Goal: Information Seeking & Learning: Learn about a topic

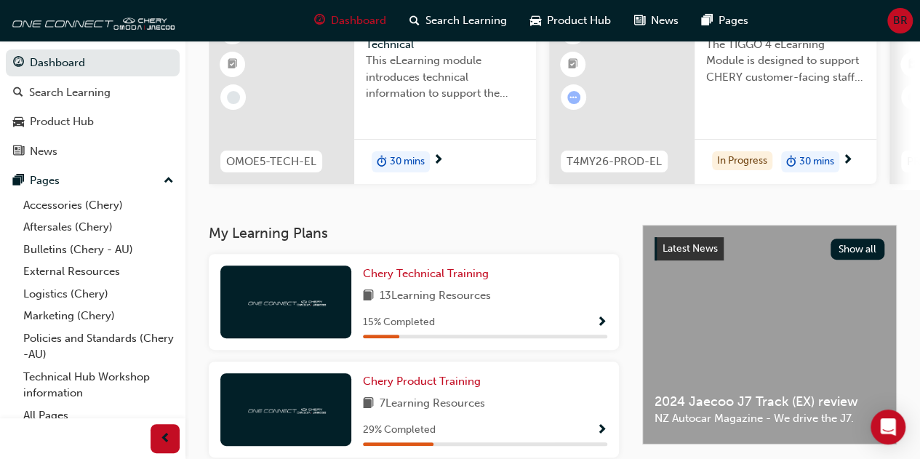
scroll to position [291, 0]
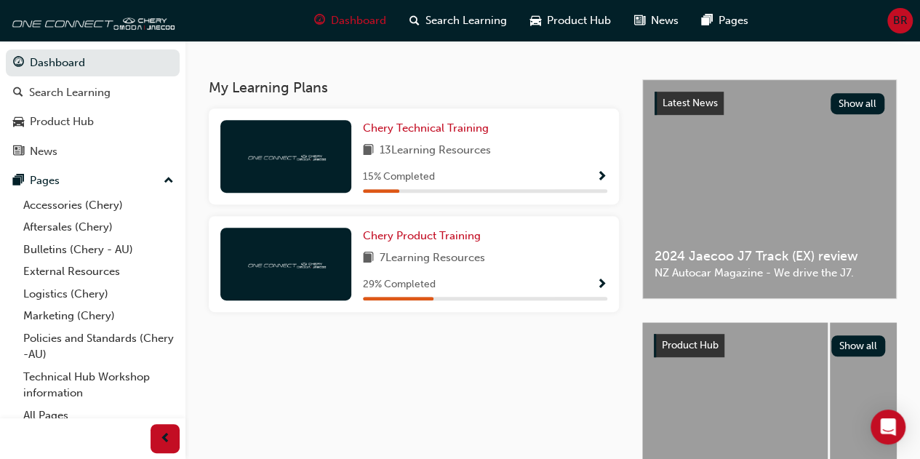
click at [602, 287] on span "Show Progress" at bounding box center [601, 285] width 11 height 13
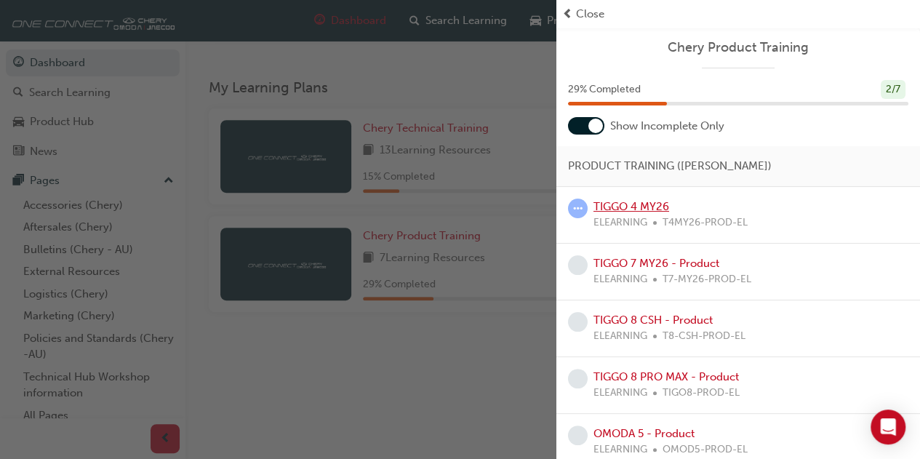
click at [636, 203] on link "TIGGO 4 MY26" at bounding box center [632, 206] width 76 height 13
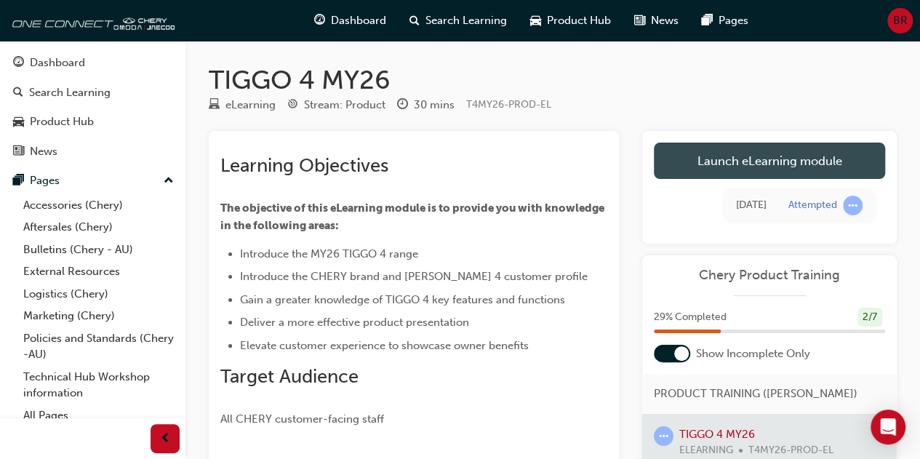
click at [739, 153] on link "Launch eLearning module" at bounding box center [769, 161] width 231 height 36
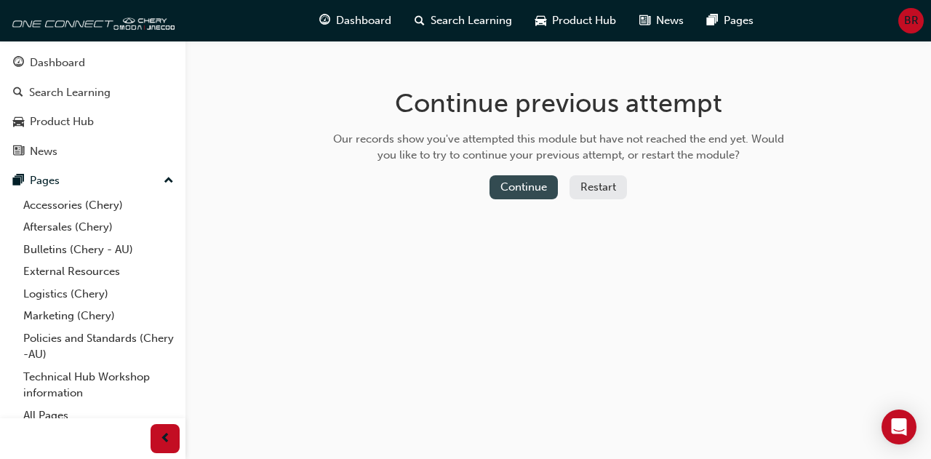
click at [511, 178] on button "Continue" at bounding box center [524, 187] width 68 height 24
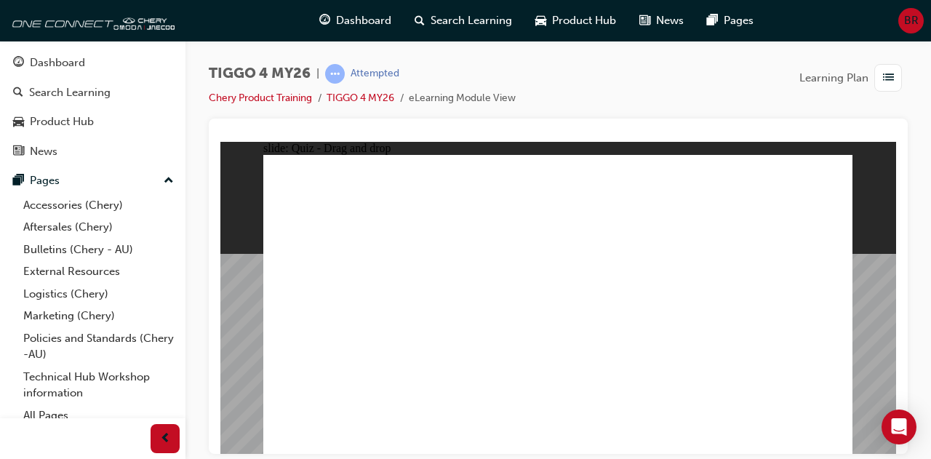
drag, startPoint x: 349, startPoint y: 329, endPoint x: 631, endPoint y: 220, distance: 301.6
drag, startPoint x: 470, startPoint y: 278, endPoint x: 629, endPoint y: 261, distance: 160.2
drag, startPoint x: 482, startPoint y: 306, endPoint x: 779, endPoint y: 229, distance: 306.4
drag, startPoint x: 457, startPoint y: 338, endPoint x: 755, endPoint y: 253, distance: 309.9
drag, startPoint x: 336, startPoint y: 364, endPoint x: 756, endPoint y: 266, distance: 431.6
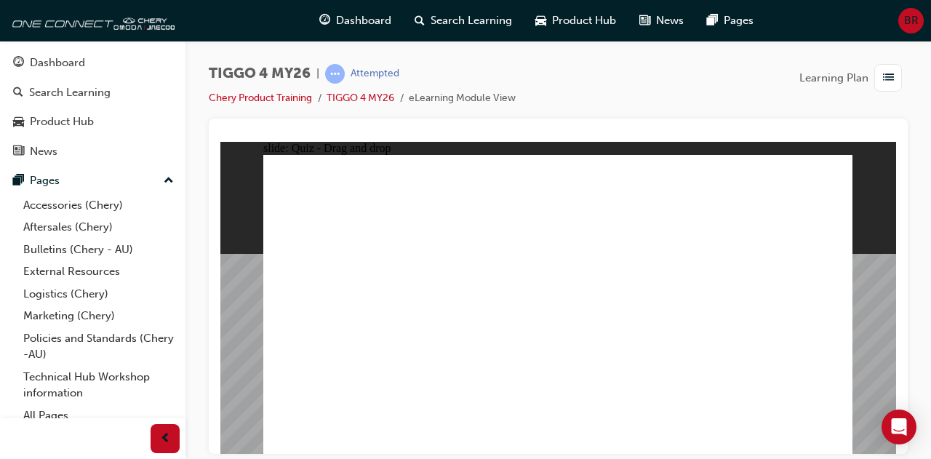
drag, startPoint x: 315, startPoint y: 307, endPoint x: 580, endPoint y: 281, distance: 266.8
drag, startPoint x: 333, startPoint y: 275, endPoint x: 592, endPoint y: 298, distance: 260.0
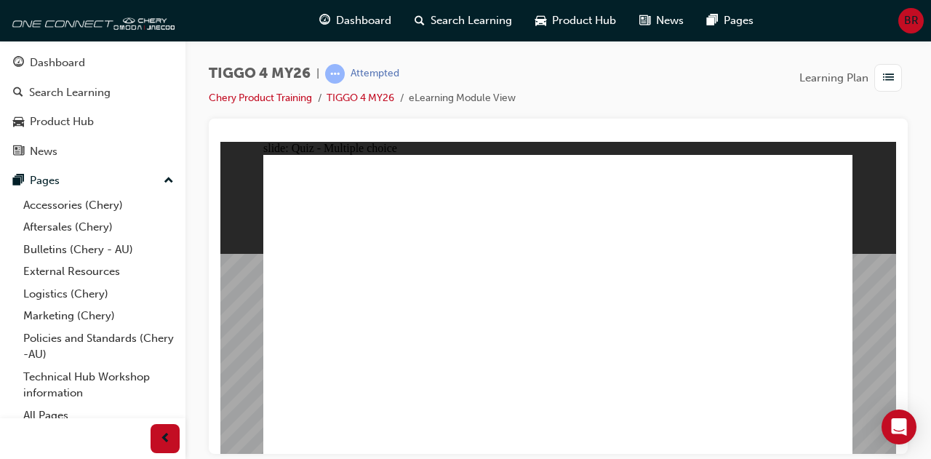
radio input "true"
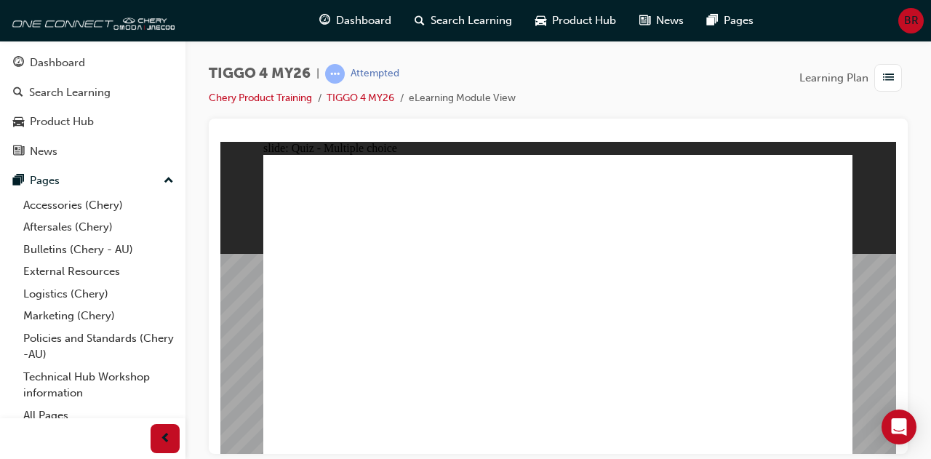
drag, startPoint x: 536, startPoint y: 354, endPoint x: 551, endPoint y: 361, distance: 16.3
radio input "true"
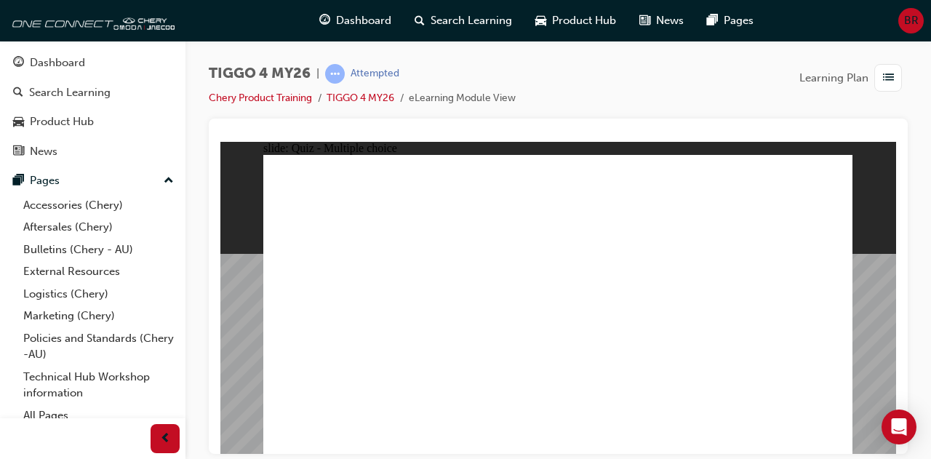
radio input "true"
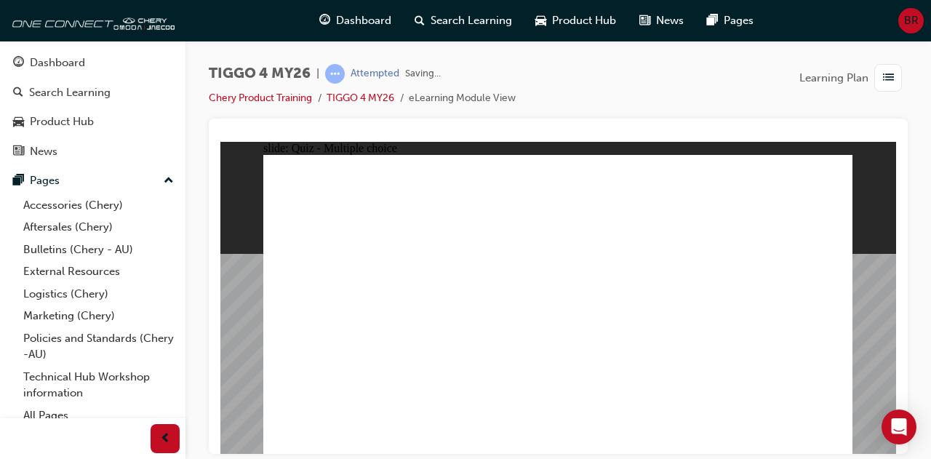
radio input "true"
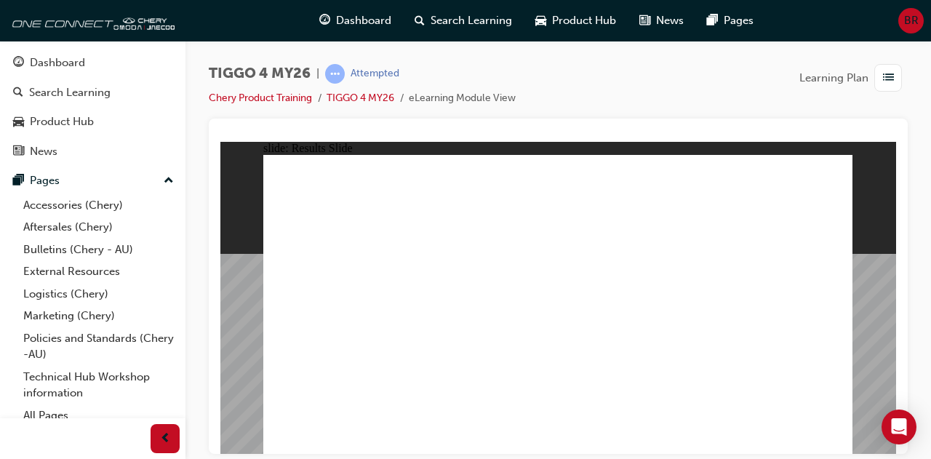
radio input "true"
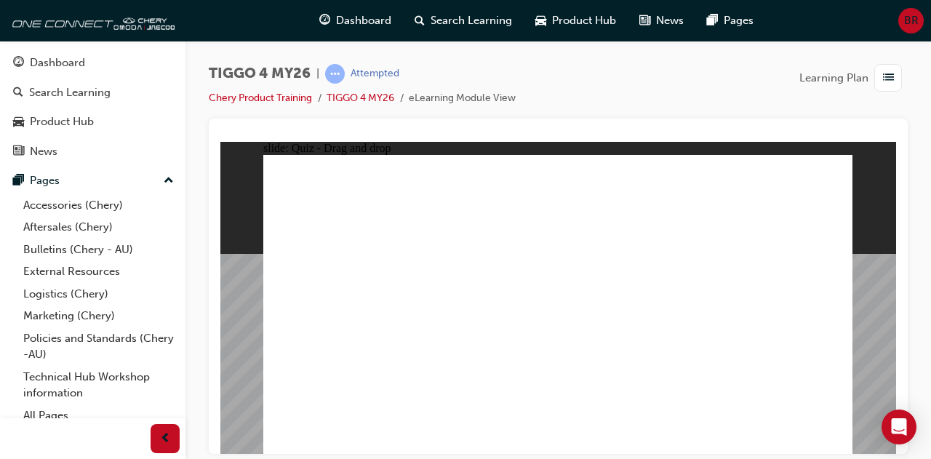
drag, startPoint x: 432, startPoint y: 271, endPoint x: 435, endPoint y: 371, distance: 99.7
drag, startPoint x: 336, startPoint y: 250, endPoint x: 574, endPoint y: 369, distance: 265.8
drag, startPoint x: 694, startPoint y: 253, endPoint x: 353, endPoint y: 367, distance: 359.8
drag, startPoint x: 543, startPoint y: 250, endPoint x: 659, endPoint y: 368, distance: 165.6
drag, startPoint x: 775, startPoint y: 256, endPoint x: 779, endPoint y: 374, distance: 117.9
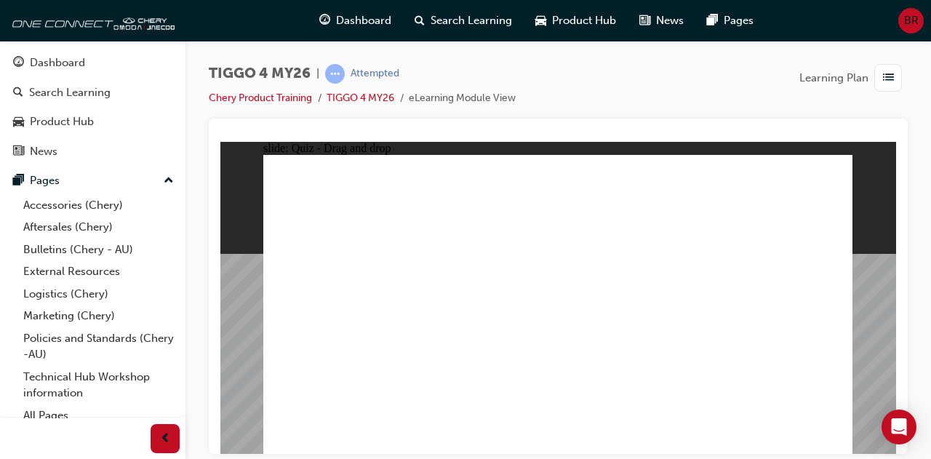
radio input "true"
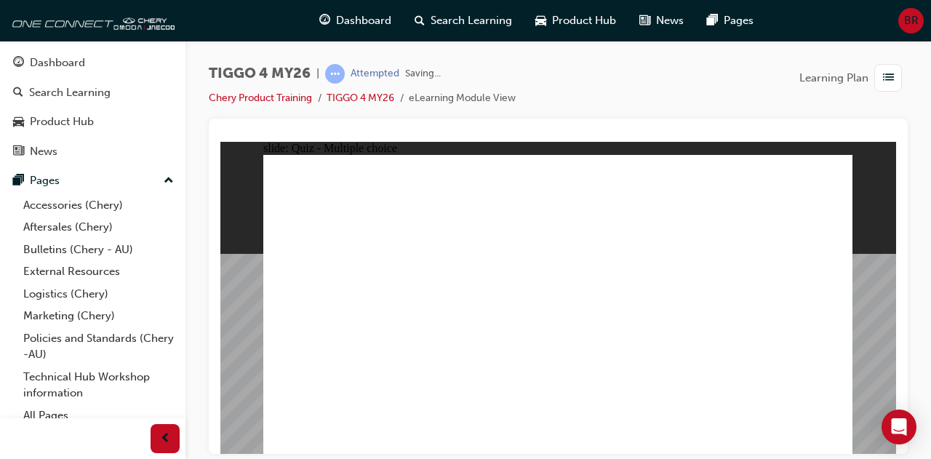
radio input "true"
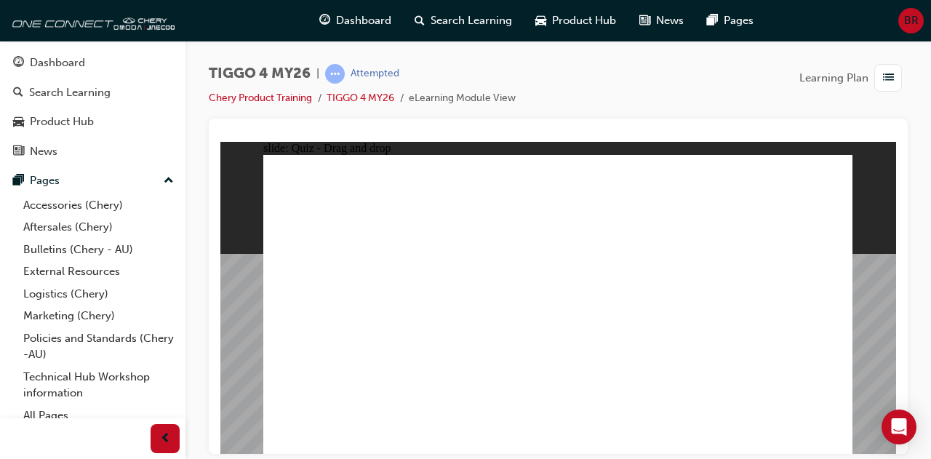
drag, startPoint x: 328, startPoint y: 272, endPoint x: 752, endPoint y: 225, distance: 426.7
drag, startPoint x: 354, startPoint y: 340, endPoint x: 639, endPoint y: 229, distance: 305.8
drag, startPoint x: 371, startPoint y: 366, endPoint x: 796, endPoint y: 255, distance: 438.9
drag, startPoint x: 452, startPoint y: 338, endPoint x: 751, endPoint y: 279, distance: 303.9
drag, startPoint x: 458, startPoint y: 269, endPoint x: 607, endPoint y: 250, distance: 149.6
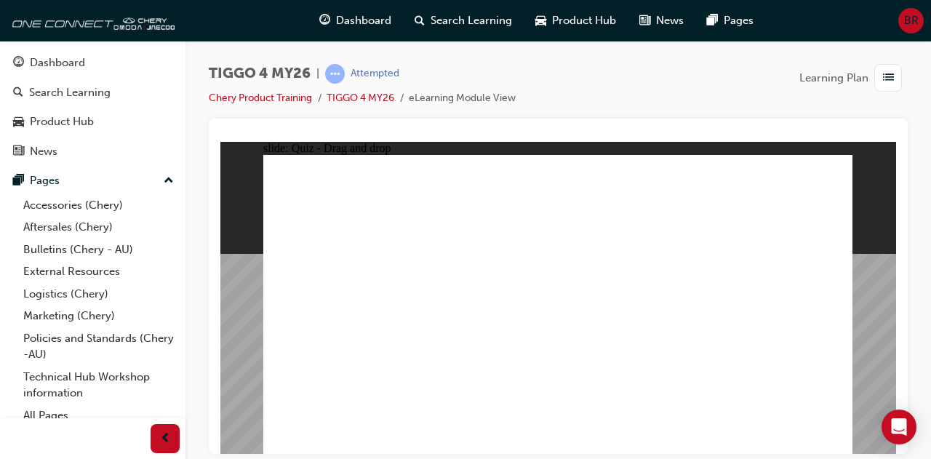
drag, startPoint x: 464, startPoint y: 298, endPoint x: 761, endPoint y: 295, distance: 296.8
drag, startPoint x: 420, startPoint y: 323, endPoint x: 727, endPoint y: 317, distance: 307.7
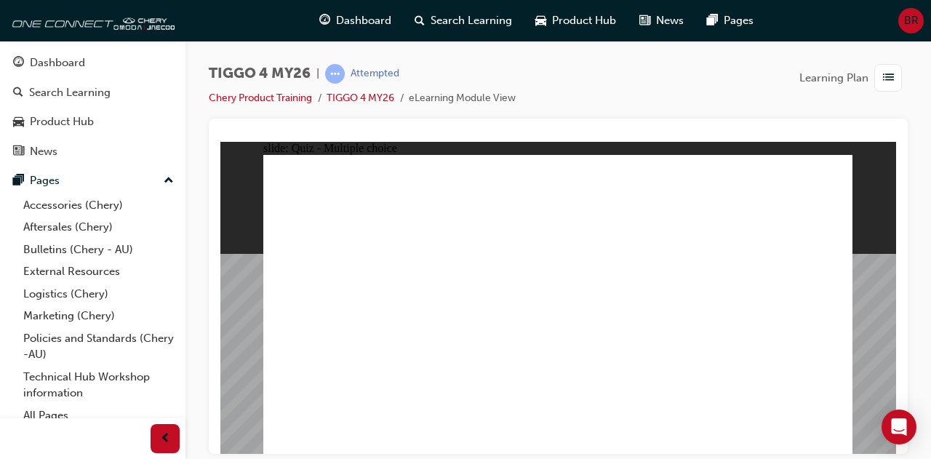
radio input "true"
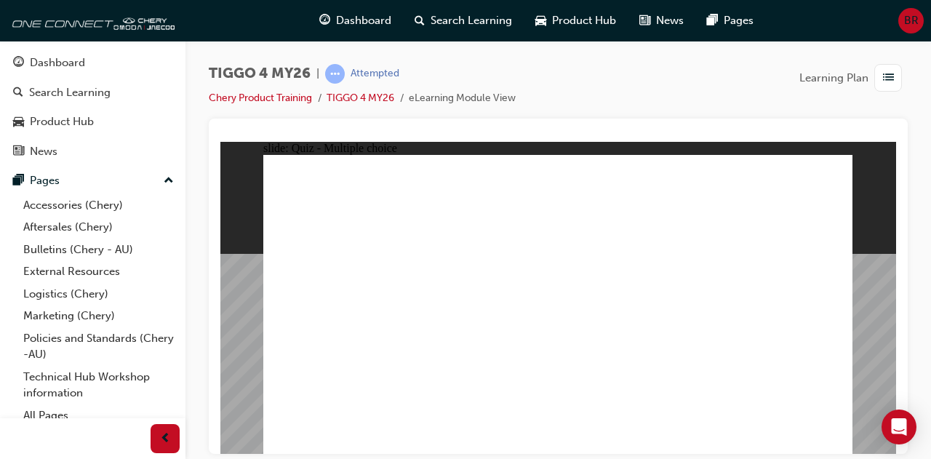
radio input "true"
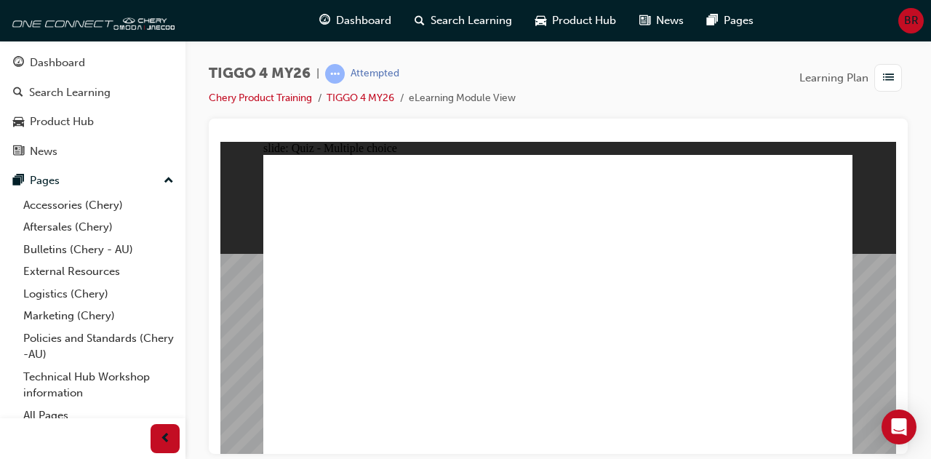
radio input "true"
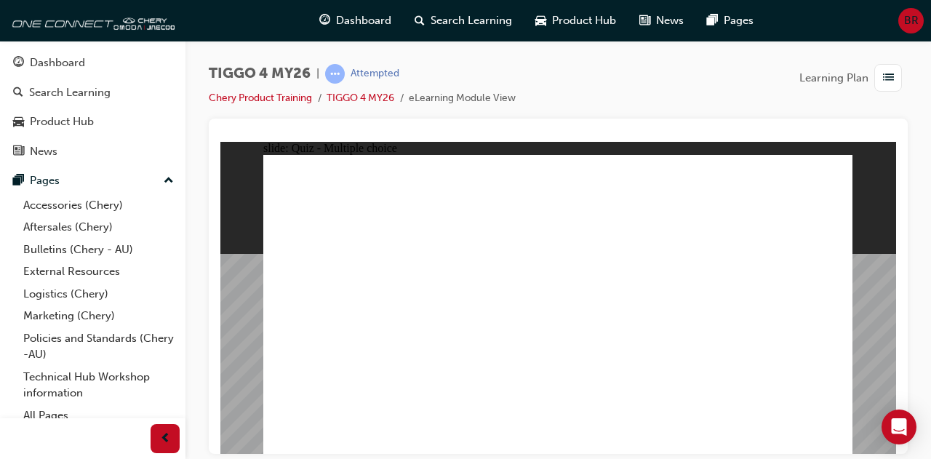
radio input "true"
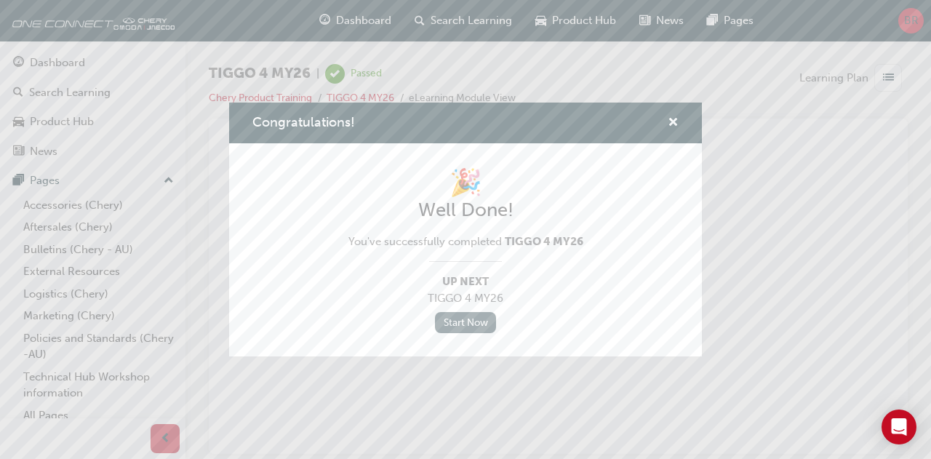
click at [447, 322] on link "Start Now" at bounding box center [465, 322] width 61 height 21
click at [471, 319] on link "Start Now" at bounding box center [465, 322] width 61 height 21
click at [674, 119] on span "cross-icon" at bounding box center [673, 123] width 11 height 13
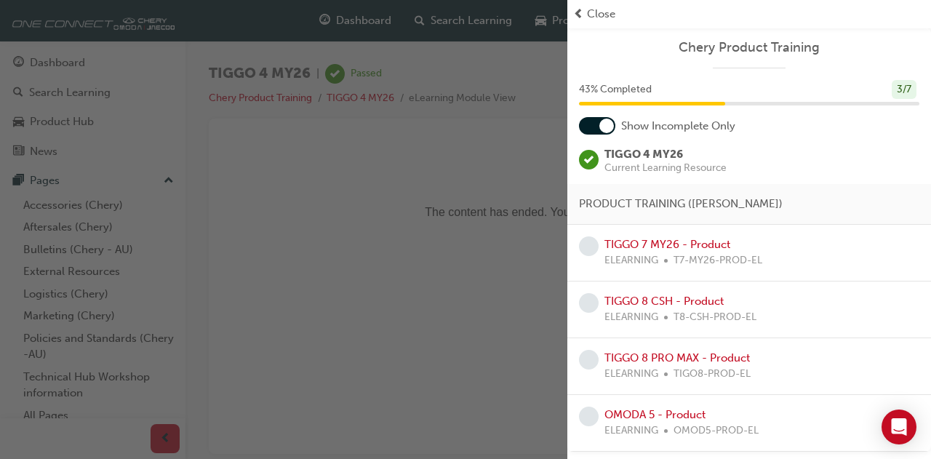
click at [602, 9] on span "Close" at bounding box center [601, 14] width 28 height 17
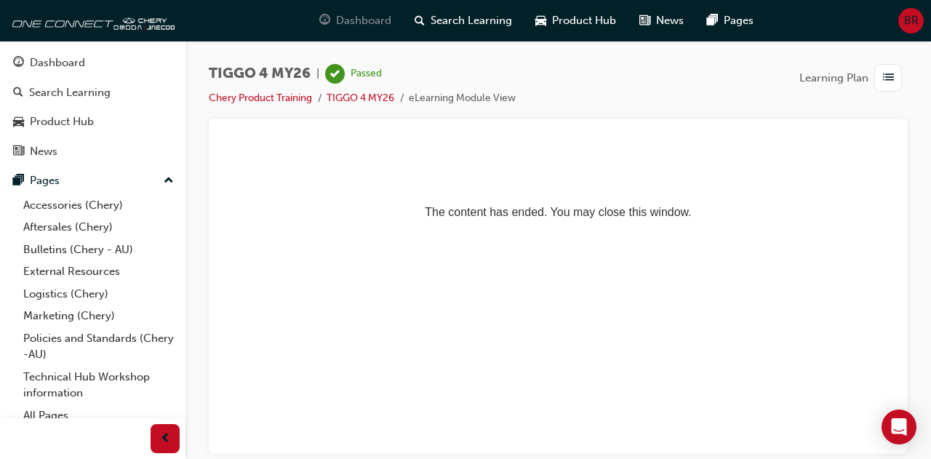
click at [348, 25] on span "Dashboard" at bounding box center [363, 20] width 55 height 17
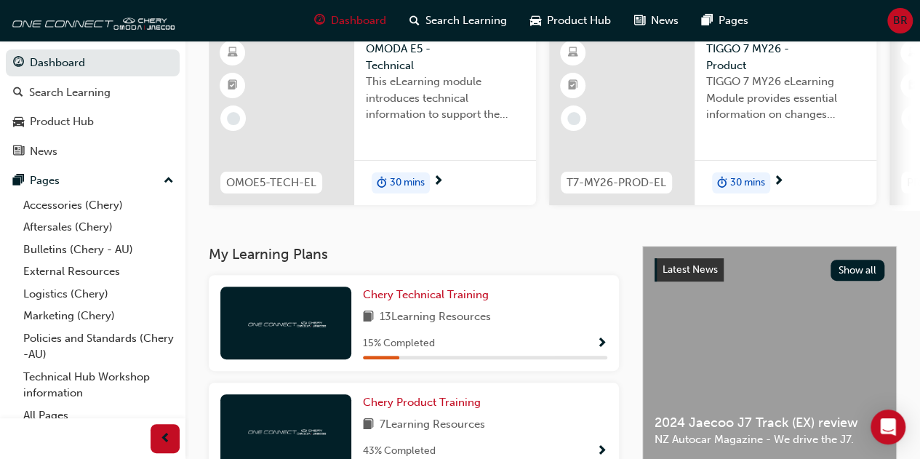
scroll to position [218, 0]
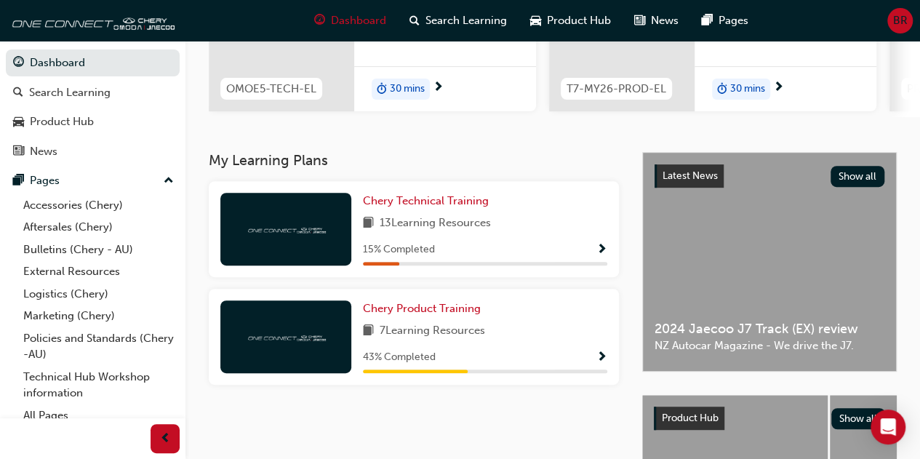
click at [600, 356] on span "Show Progress" at bounding box center [601, 357] width 11 height 13
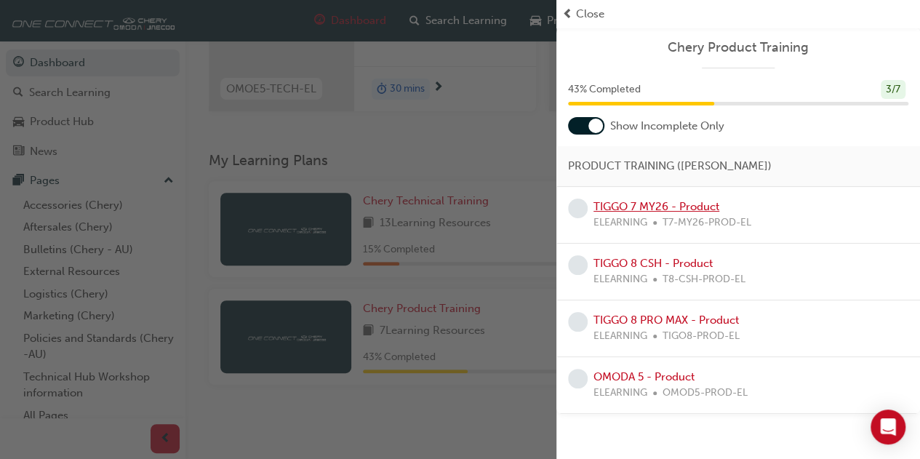
click at [608, 203] on link "TIGGO 7 MY26 - Product" at bounding box center [657, 206] width 126 height 13
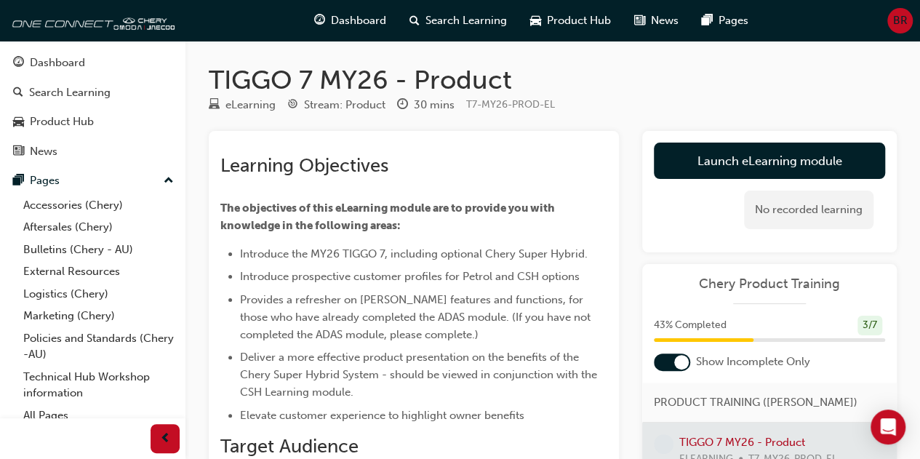
click at [899, 60] on div "TIGGO 7 MY26 - Product eLearning Stream: Product 30 mins T7-MY26-PROD-EL Learni…" at bounding box center [552, 415] width 735 height 748
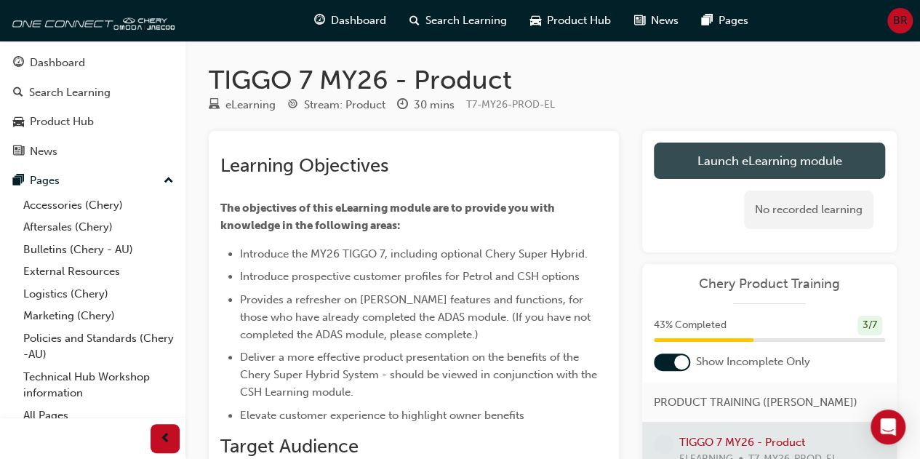
click at [786, 163] on link "Launch eLearning module" at bounding box center [769, 161] width 231 height 36
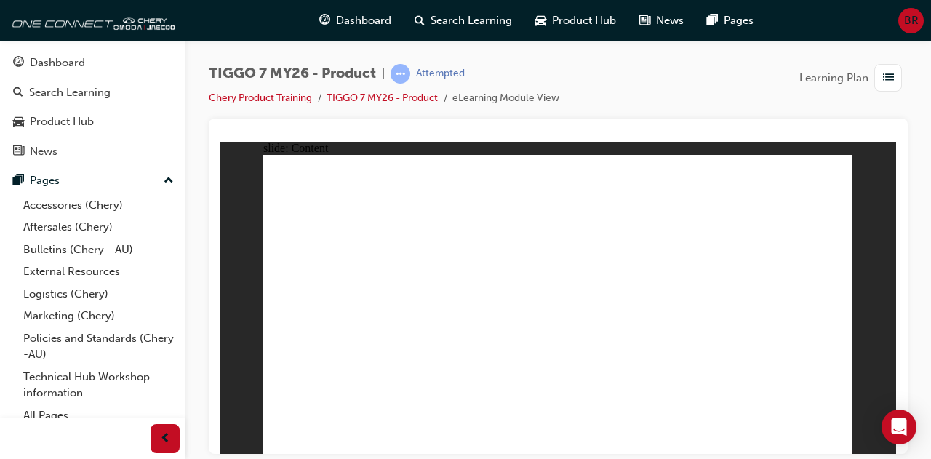
drag, startPoint x: 682, startPoint y: 179, endPoint x: 681, endPoint y: 153, distance: 26.2
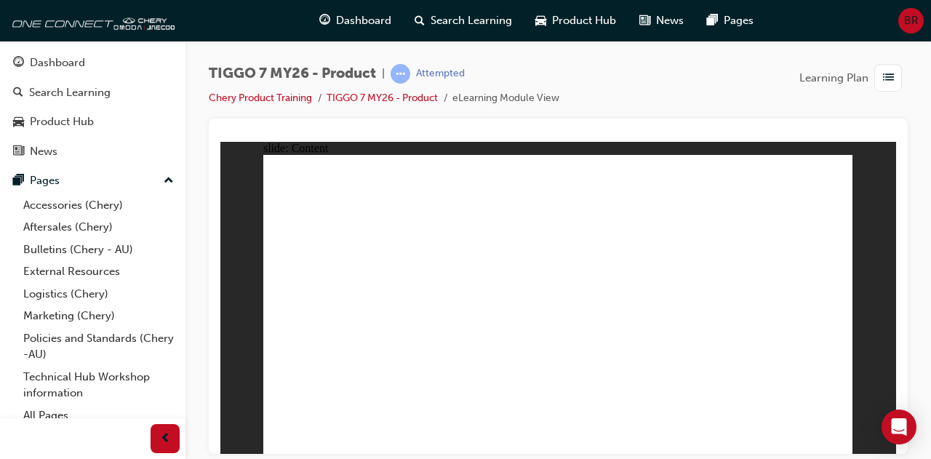
drag, startPoint x: 524, startPoint y: 356, endPoint x: 365, endPoint y: 323, distance: 162.1
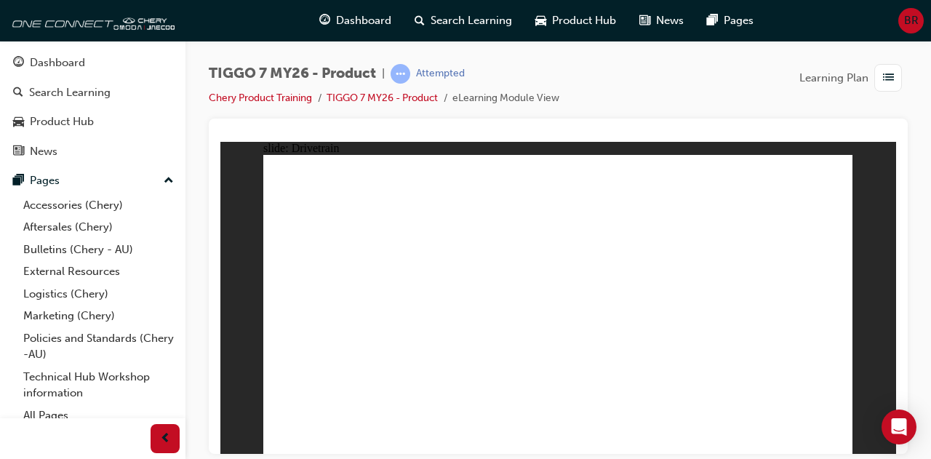
drag, startPoint x: 342, startPoint y: 356, endPoint x: 338, endPoint y: 370, distance: 14.5
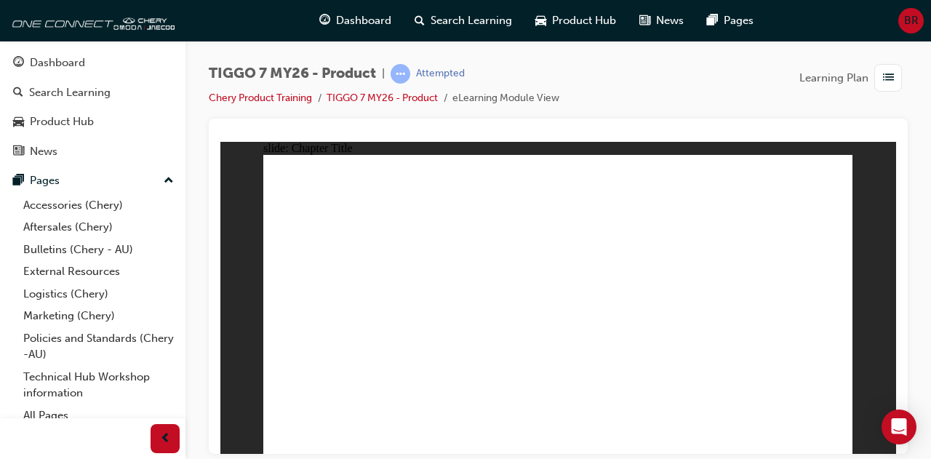
click at [596, 92] on div "TIGGO 7 MY26 - Product | Attempted Chery Product Training TIGGO 7 MY26 - Produc…" at bounding box center [558, 91] width 699 height 55
drag, startPoint x: 596, startPoint y: 92, endPoint x: 552, endPoint y: 87, distance: 44.8
click at [552, 87] on div "TIGGO 7 MY26 - Product | Attempted Chery Product Training TIGGO 7 MY26 - Produc…" at bounding box center [558, 91] width 699 height 55
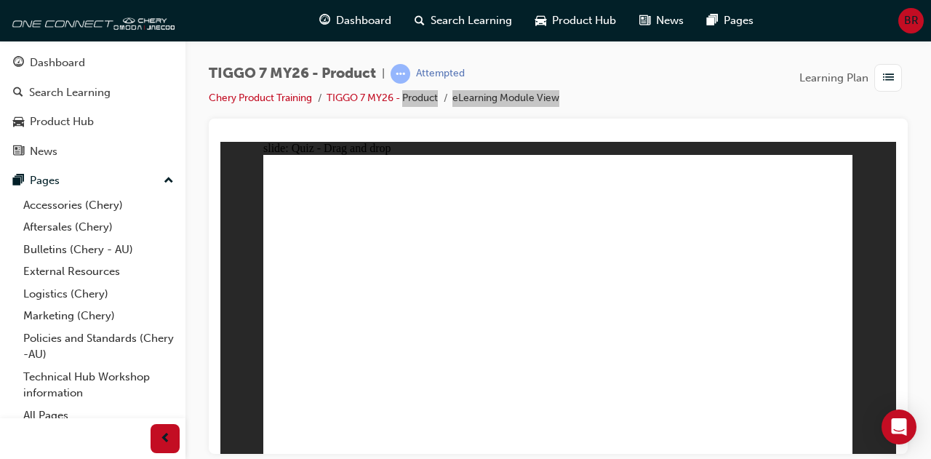
drag, startPoint x: 646, startPoint y: 175, endPoint x: 546, endPoint y: 313, distance: 170.8
drag, startPoint x: 523, startPoint y: 304, endPoint x: 615, endPoint y: 154, distance: 176.0
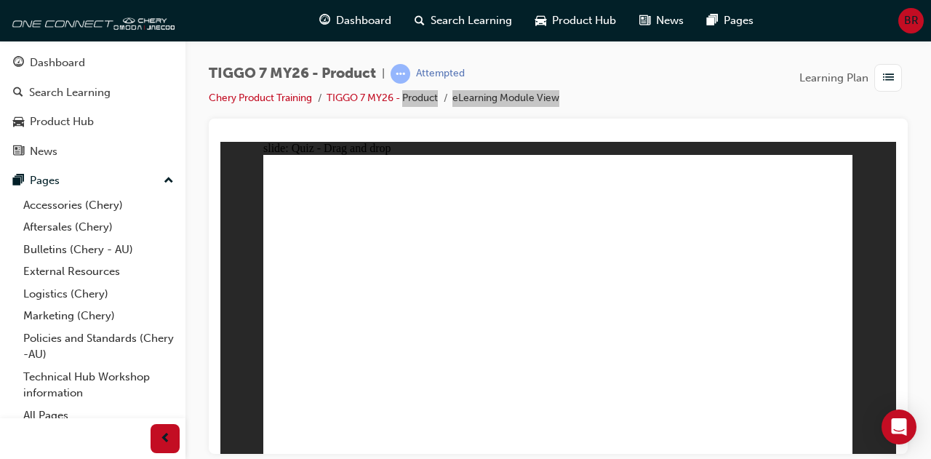
drag, startPoint x: 540, startPoint y: 185, endPoint x: 792, endPoint y: 325, distance: 288.8
drag, startPoint x: 641, startPoint y: 186, endPoint x: 313, endPoint y: 317, distance: 353.2
drag, startPoint x: 744, startPoint y: 183, endPoint x: 736, endPoint y: 168, distance: 17.2
drag, startPoint x: 700, startPoint y: 236, endPoint x: 541, endPoint y: 312, distance: 176.0
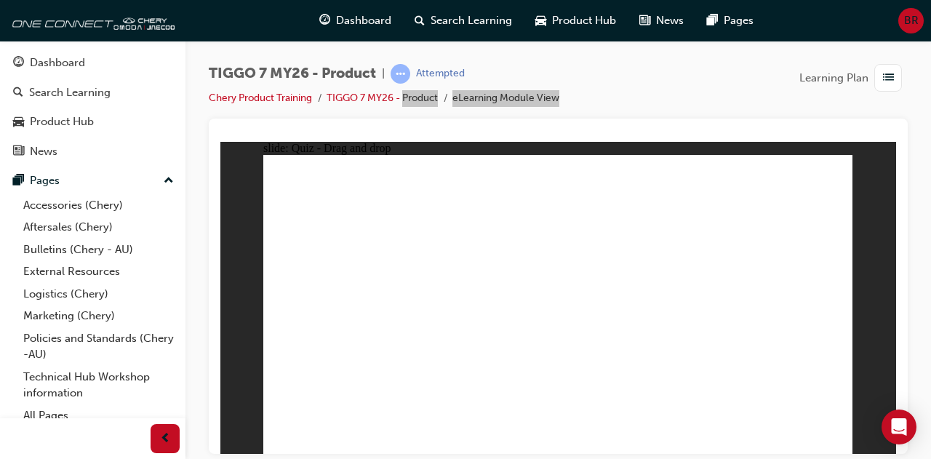
drag, startPoint x: 806, startPoint y: 171, endPoint x: 705, endPoint y: 306, distance: 168.9
drag, startPoint x: 621, startPoint y: 240, endPoint x: 460, endPoint y: 300, distance: 172.4
drag, startPoint x: 522, startPoint y: 217, endPoint x: 527, endPoint y: 228, distance: 12.4
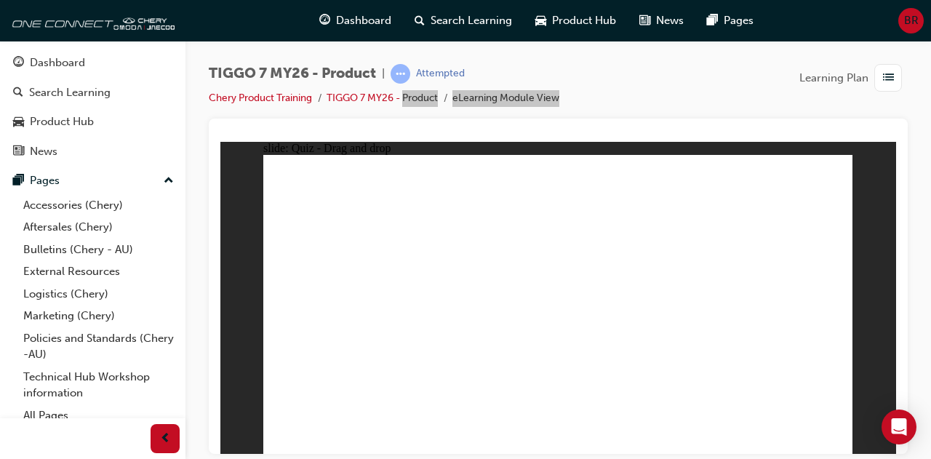
drag, startPoint x: 771, startPoint y: 207, endPoint x: 330, endPoint y: 318, distance: 454.6
drag, startPoint x: 339, startPoint y: 330, endPoint x: 577, endPoint y: 327, distance: 237.9
drag, startPoint x: 567, startPoint y: 210, endPoint x: 354, endPoint y: 317, distance: 238.4
drag, startPoint x: 674, startPoint y: 223, endPoint x: 595, endPoint y: 365, distance: 162.8
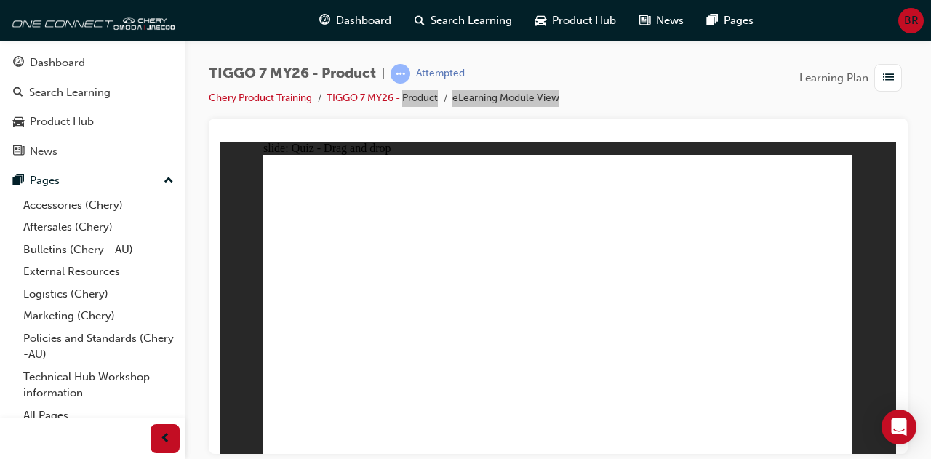
drag, startPoint x: 541, startPoint y: 180, endPoint x: 324, endPoint y: 344, distance: 272.0
drag, startPoint x: 330, startPoint y: 338, endPoint x: 570, endPoint y: 346, distance: 240.2
drag, startPoint x: 610, startPoint y: 179, endPoint x: 570, endPoint y: 355, distance: 180.5
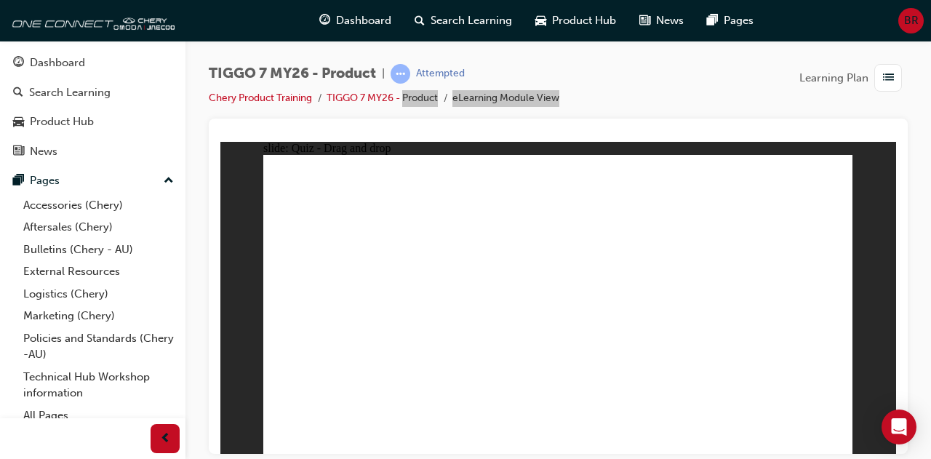
drag, startPoint x: 678, startPoint y: 176, endPoint x: 343, endPoint y: 333, distance: 369.7
drag, startPoint x: 727, startPoint y: 187, endPoint x: 668, endPoint y: 338, distance: 162.0
drag, startPoint x: 799, startPoint y: 183, endPoint x: 378, endPoint y: 338, distance: 447.8
drag, startPoint x: 546, startPoint y: 204, endPoint x: 429, endPoint y: 336, distance: 175.7
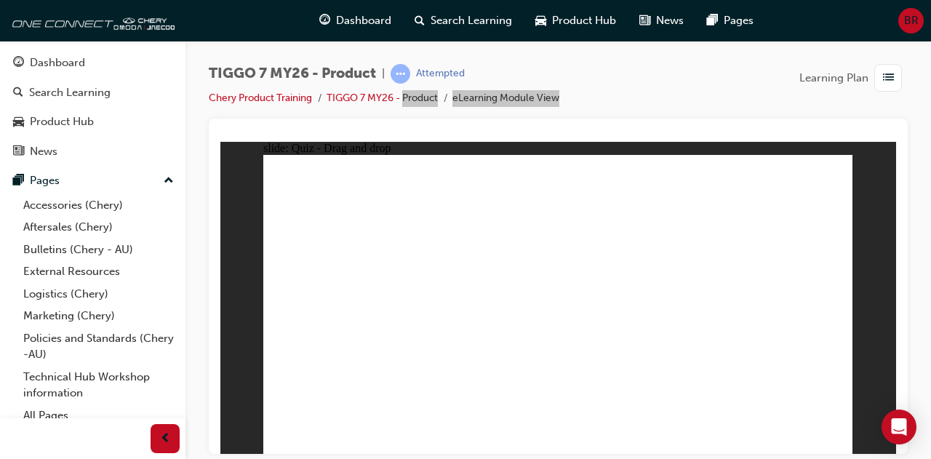
drag, startPoint x: 606, startPoint y: 214, endPoint x: 705, endPoint y: 360, distance: 176.5
drag, startPoint x: 668, startPoint y: 204, endPoint x: 630, endPoint y: 371, distance: 171.7
drag, startPoint x: 739, startPoint y: 202, endPoint x: 620, endPoint y: 358, distance: 195.7
drag, startPoint x: 778, startPoint y: 201, endPoint x: 662, endPoint y: 351, distance: 188.7
drag, startPoint x: 606, startPoint y: 235, endPoint x: 481, endPoint y: 348, distance: 168.4
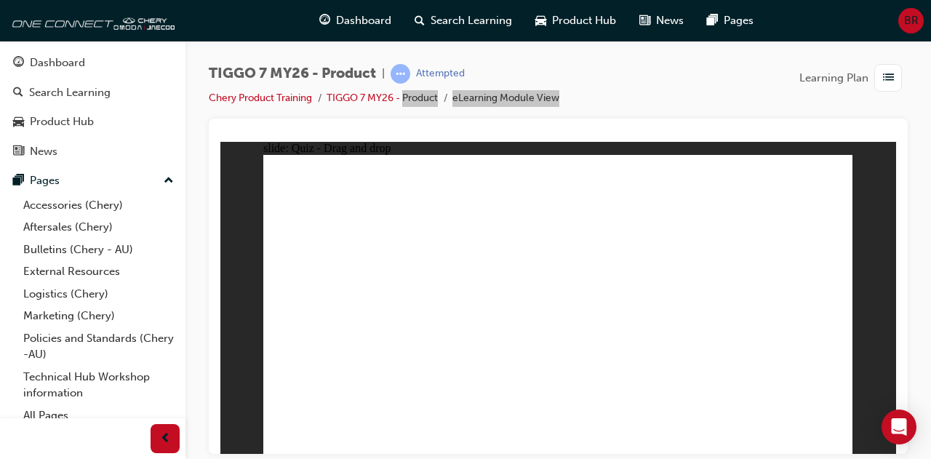
drag, startPoint x: 669, startPoint y: 231, endPoint x: 724, endPoint y: 354, distance: 134.1
drag, startPoint x: 724, startPoint y: 230, endPoint x: 438, endPoint y: 375, distance: 321.1
drag, startPoint x: 767, startPoint y: 204, endPoint x: 410, endPoint y: 328, distance: 377.3
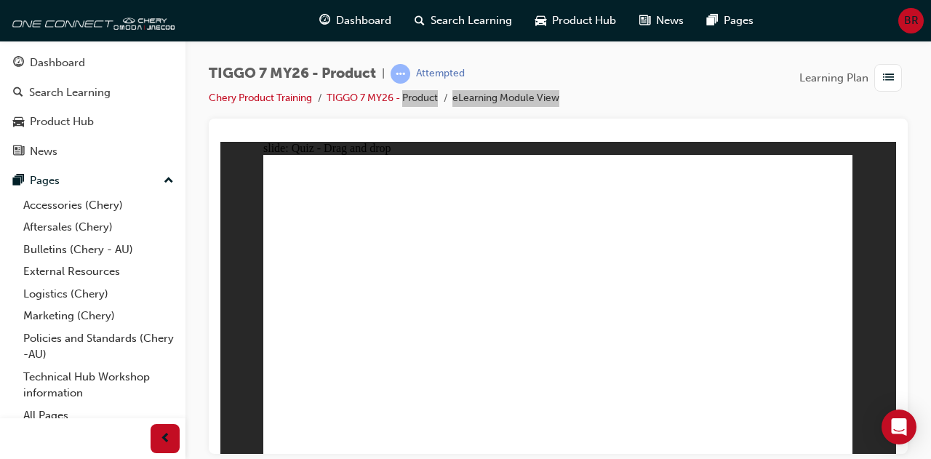
drag, startPoint x: 571, startPoint y: 199, endPoint x: 646, endPoint y: 302, distance: 127.0
drag, startPoint x: 698, startPoint y: 188, endPoint x: 659, endPoint y: 327, distance: 143.7
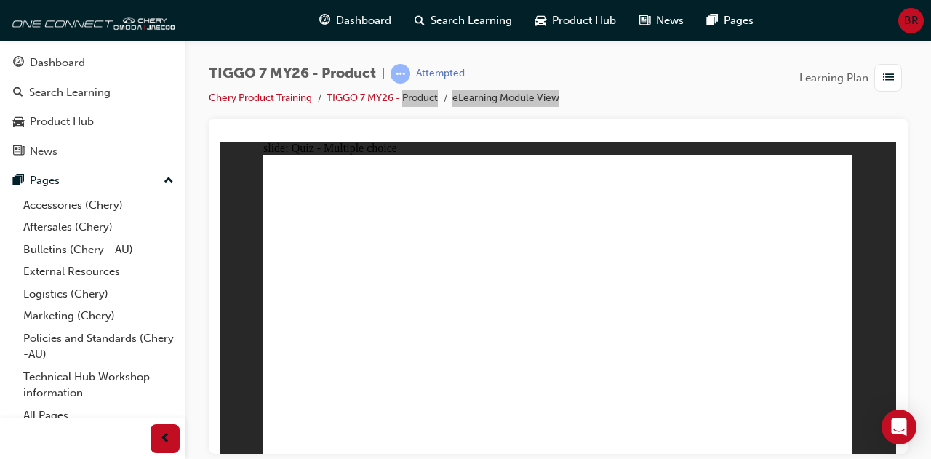
radio input "true"
drag, startPoint x: 554, startPoint y: 180, endPoint x: 599, endPoint y: 335, distance: 161.4
drag, startPoint x: 574, startPoint y: 208, endPoint x: 608, endPoint y: 346, distance: 141.7
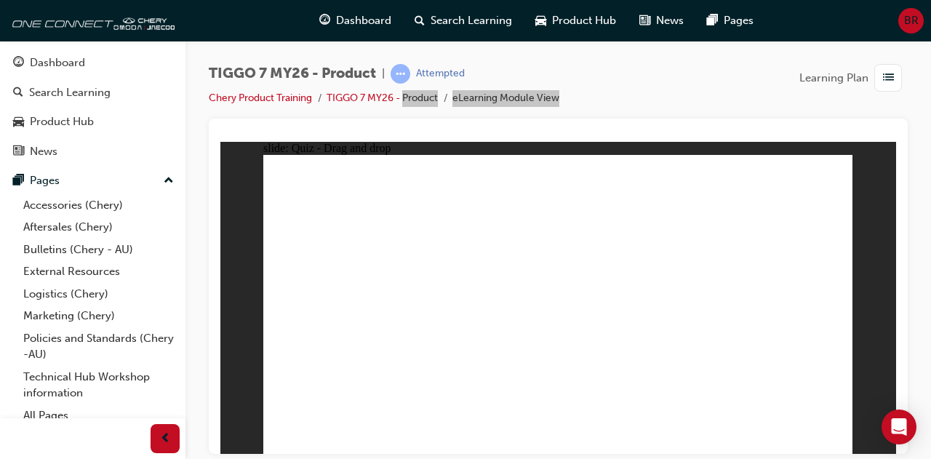
drag, startPoint x: 684, startPoint y: 224, endPoint x: 638, endPoint y: 343, distance: 127.1
drag, startPoint x: 764, startPoint y: 180, endPoint x: 687, endPoint y: 349, distance: 186.2
drag, startPoint x: 675, startPoint y: 207, endPoint x: 412, endPoint y: 335, distance: 292.5
drag, startPoint x: 629, startPoint y: 183, endPoint x: 396, endPoint y: 340, distance: 281.8
drag, startPoint x: 650, startPoint y: 180, endPoint x: 328, endPoint y: 336, distance: 357.2
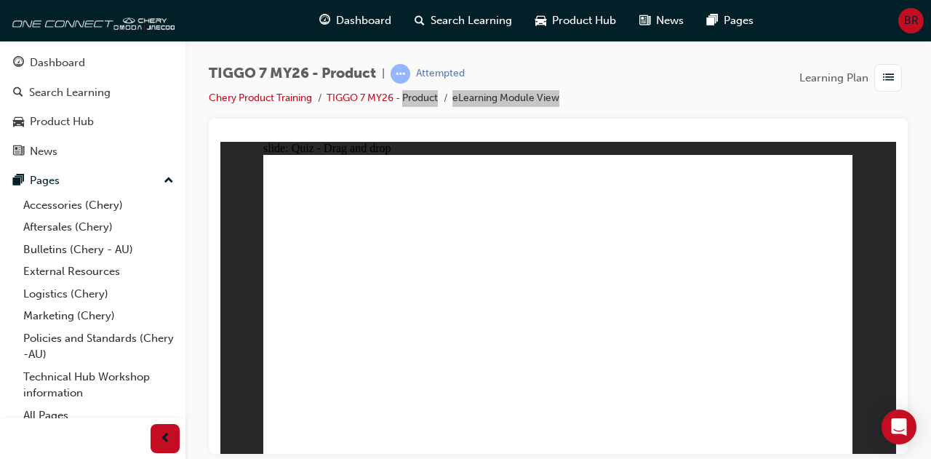
drag, startPoint x: 646, startPoint y: 202, endPoint x: 400, endPoint y: 338, distance: 280.6
drag, startPoint x: 745, startPoint y: 201, endPoint x: 339, endPoint y: 335, distance: 427.4
drag, startPoint x: 677, startPoint y: 181, endPoint x: 376, endPoint y: 333, distance: 337.3
drag, startPoint x: 760, startPoint y: 206, endPoint x: 707, endPoint y: 369, distance: 171.4
drag, startPoint x: 669, startPoint y: 204, endPoint x: 687, endPoint y: 386, distance: 182.0
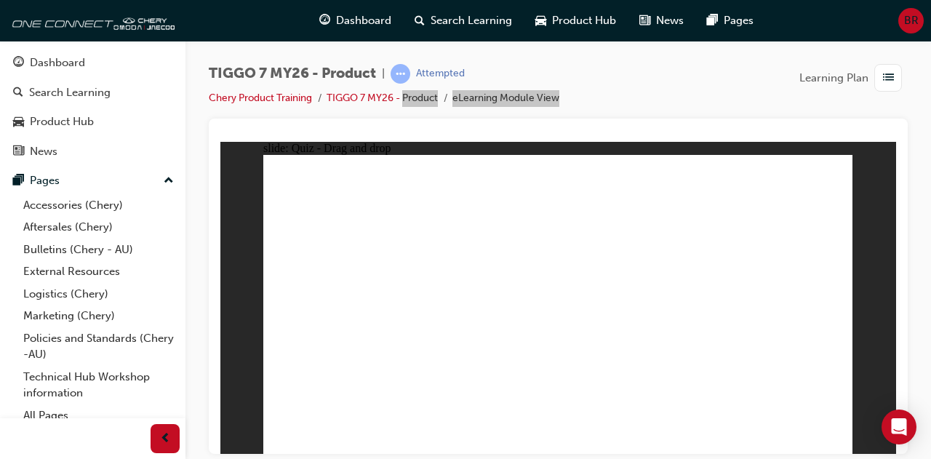
drag, startPoint x: 685, startPoint y: 183, endPoint x: 397, endPoint y: 346, distance: 331.3
drag, startPoint x: 554, startPoint y: 323, endPoint x: 387, endPoint y: 343, distance: 167.8
drag, startPoint x: 566, startPoint y: 175, endPoint x: 625, endPoint y: 371, distance: 204.3
drag, startPoint x: 666, startPoint y: 174, endPoint x: 633, endPoint y: 375, distance: 204.2
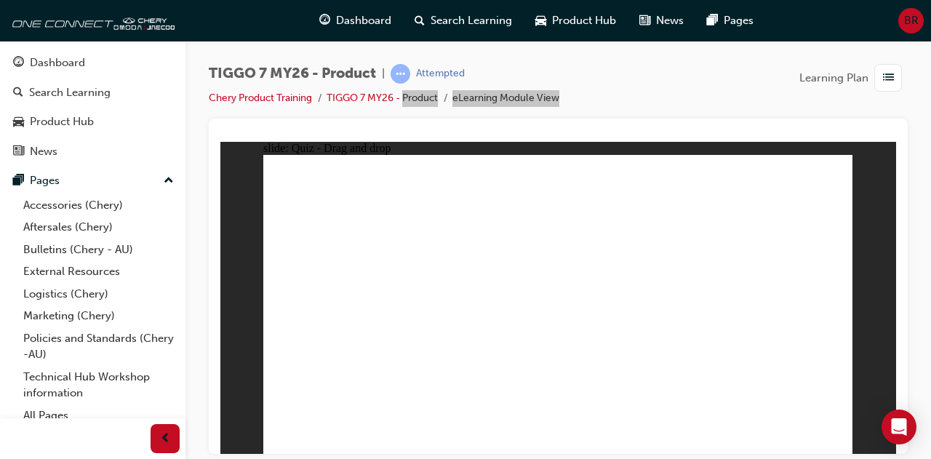
radio input "true"
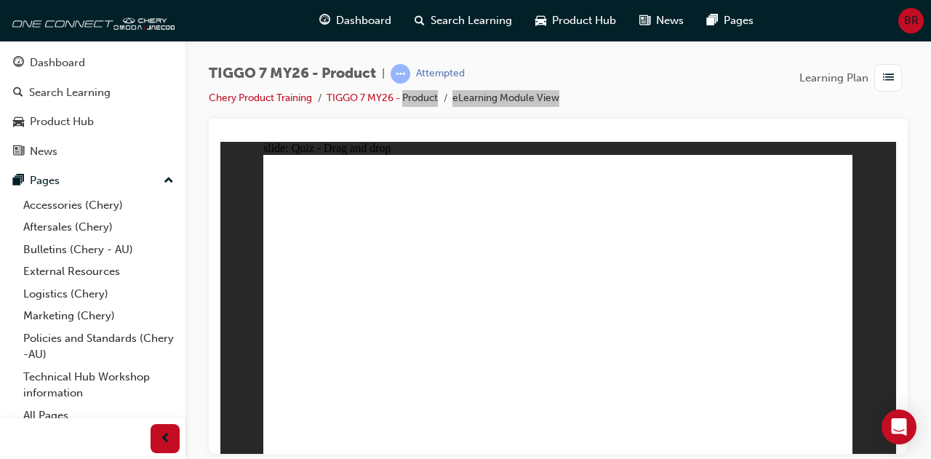
drag, startPoint x: 664, startPoint y: 166, endPoint x: 471, endPoint y: 306, distance: 239.0
drag, startPoint x: 503, startPoint y: 159, endPoint x: 650, endPoint y: 292, distance: 198.3
drag, startPoint x: 687, startPoint y: 252, endPoint x: 754, endPoint y: 332, distance: 104.3
drag, startPoint x: 754, startPoint y: 194, endPoint x: 303, endPoint y: 324, distance: 469.4
drag, startPoint x: 578, startPoint y: 231, endPoint x: 536, endPoint y: 311, distance: 90.1
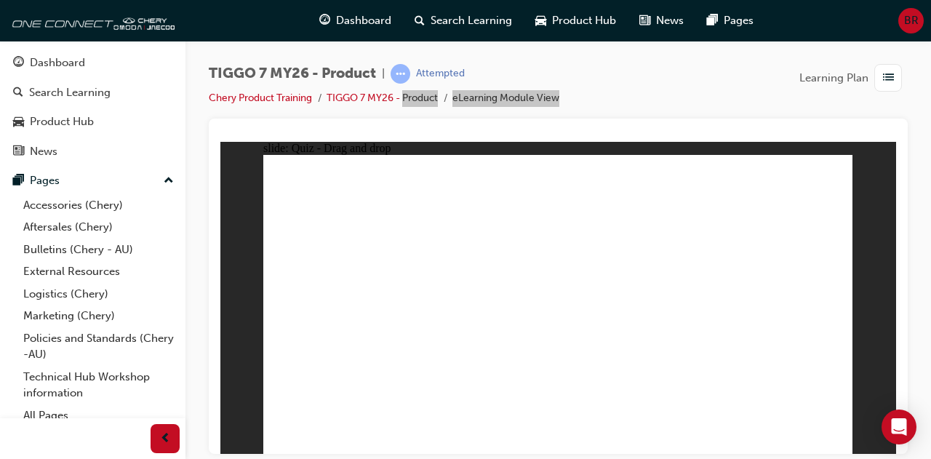
radio input "true"
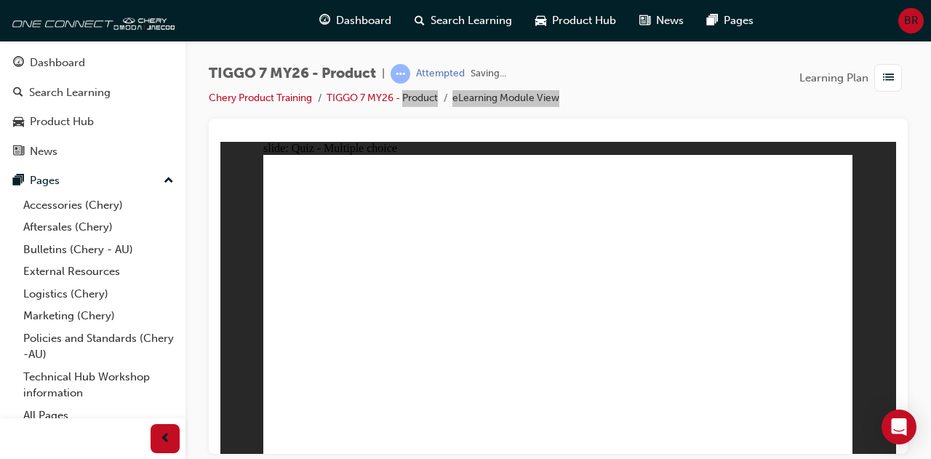
radio input "true"
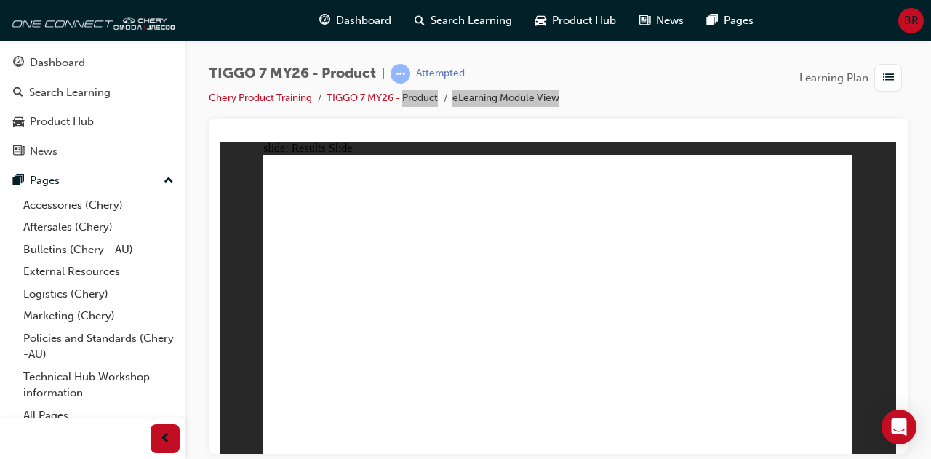
drag, startPoint x: 662, startPoint y: 168, endPoint x: 560, endPoint y: 315, distance: 178.8
drag, startPoint x: 535, startPoint y: 172, endPoint x: 771, endPoint y: 301, distance: 268.5
drag, startPoint x: 701, startPoint y: 239, endPoint x: 315, endPoint y: 306, distance: 392.0
drag, startPoint x: 775, startPoint y: 182, endPoint x: 679, endPoint y: 322, distance: 169.1
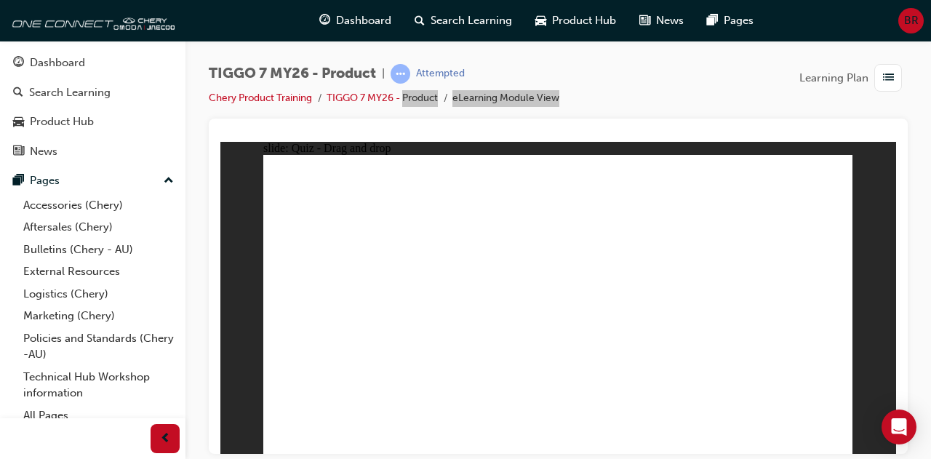
drag, startPoint x: 598, startPoint y: 247, endPoint x: 441, endPoint y: 327, distance: 176.3
drag, startPoint x: 688, startPoint y: 220, endPoint x: 595, endPoint y: 319, distance: 135.8
drag, startPoint x: 554, startPoint y: 220, endPoint x: 338, endPoint y: 327, distance: 240.7
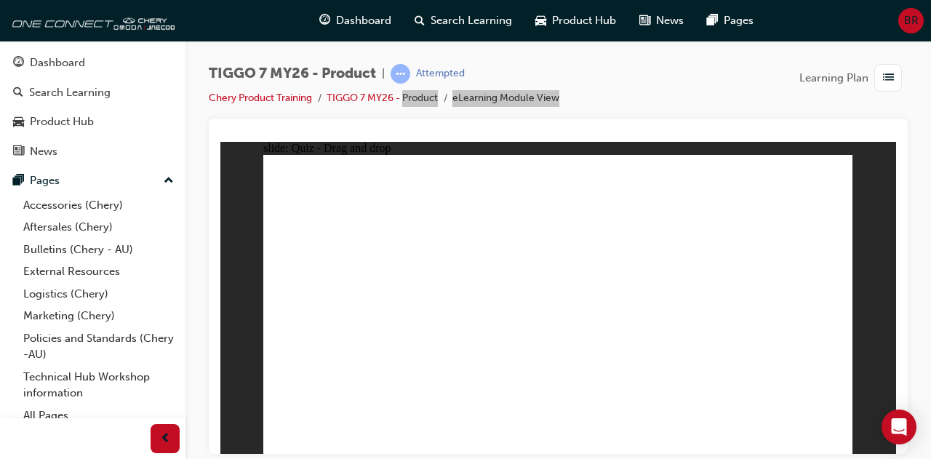
drag, startPoint x: 793, startPoint y: 209, endPoint x: 592, endPoint y: 356, distance: 249.2
drag, startPoint x: 582, startPoint y: 319, endPoint x: 333, endPoint y: 361, distance: 252.2
drag, startPoint x: 546, startPoint y: 179, endPoint x: 563, endPoint y: 340, distance: 161.6
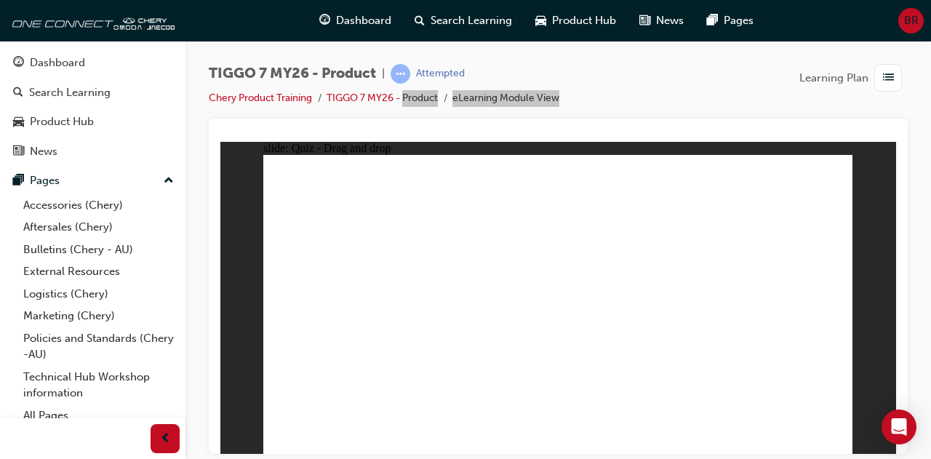
drag, startPoint x: 596, startPoint y: 183, endPoint x: 602, endPoint y: 343, distance: 160.9
drag, startPoint x: 669, startPoint y: 186, endPoint x: 349, endPoint y: 354, distance: 361.1
drag, startPoint x: 730, startPoint y: 182, endPoint x: 681, endPoint y: 338, distance: 163.3
drag, startPoint x: 794, startPoint y: 180, endPoint x: 432, endPoint y: 333, distance: 393.1
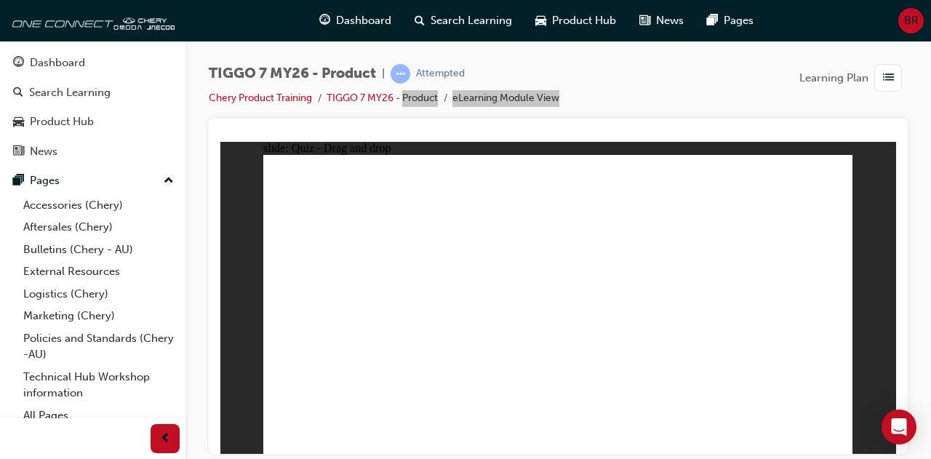
drag, startPoint x: 594, startPoint y: 205, endPoint x: 687, endPoint y: 351, distance: 172.3
drag, startPoint x: 681, startPoint y: 205, endPoint x: 435, endPoint y: 336, distance: 278.5
drag, startPoint x: 719, startPoint y: 203, endPoint x: 452, endPoint y: 335, distance: 297.3
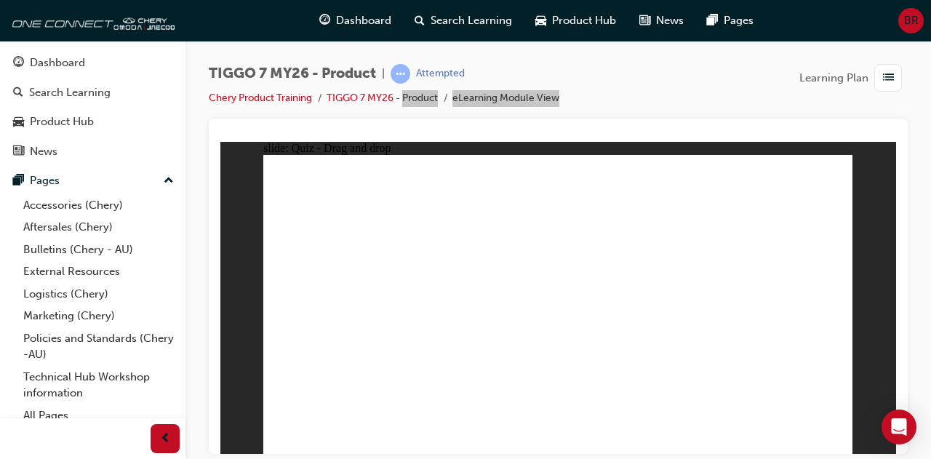
drag, startPoint x: 668, startPoint y: 234, endPoint x: 642, endPoint y: 368, distance: 136.5
drag, startPoint x: 730, startPoint y: 236, endPoint x: 450, endPoint y: 368, distance: 309.8
drag, startPoint x: 794, startPoint y: 205, endPoint x: 610, endPoint y: 361, distance: 241.6
drag, startPoint x: 607, startPoint y: 230, endPoint x: 378, endPoint y: 356, distance: 262.0
drag, startPoint x: 551, startPoint y: 207, endPoint x: 431, endPoint y: 351, distance: 188.5
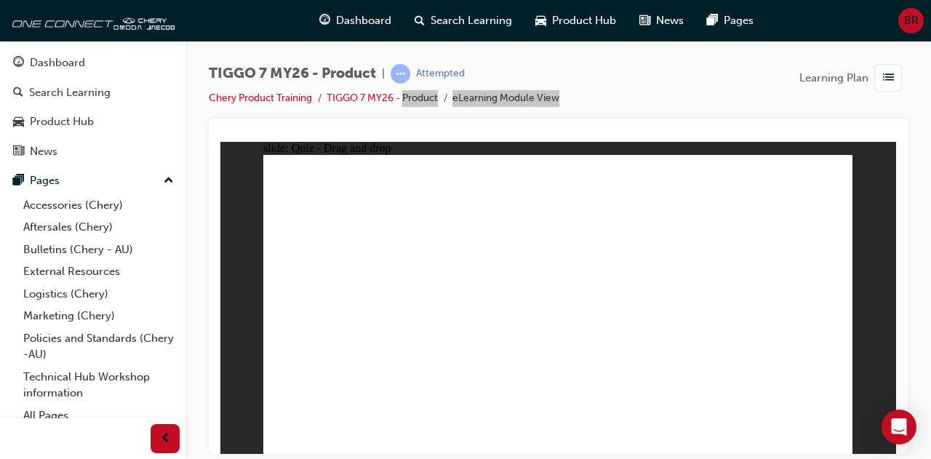
drag, startPoint x: 767, startPoint y: 202, endPoint x: 637, endPoint y: 317, distance: 173.7
drag, startPoint x: 550, startPoint y: 198, endPoint x: 394, endPoint y: 282, distance: 177.1
drag, startPoint x: 664, startPoint y: 207, endPoint x: 390, endPoint y: 343, distance: 306.4
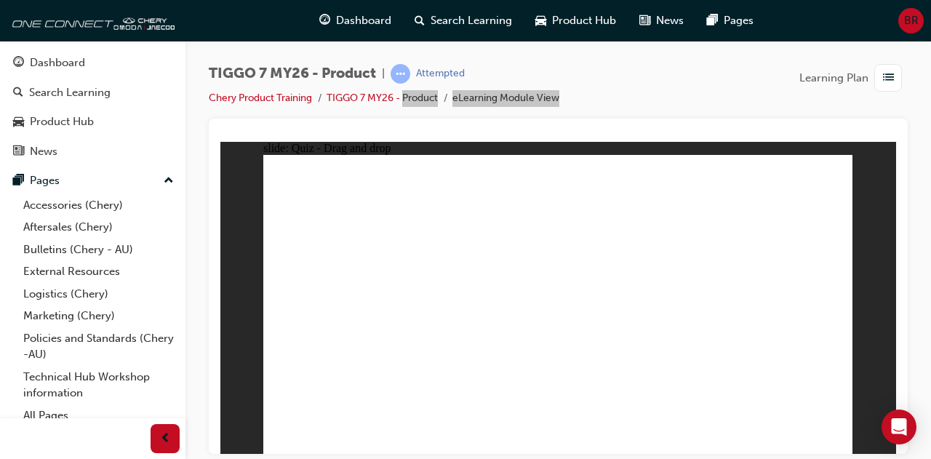
radio input "true"
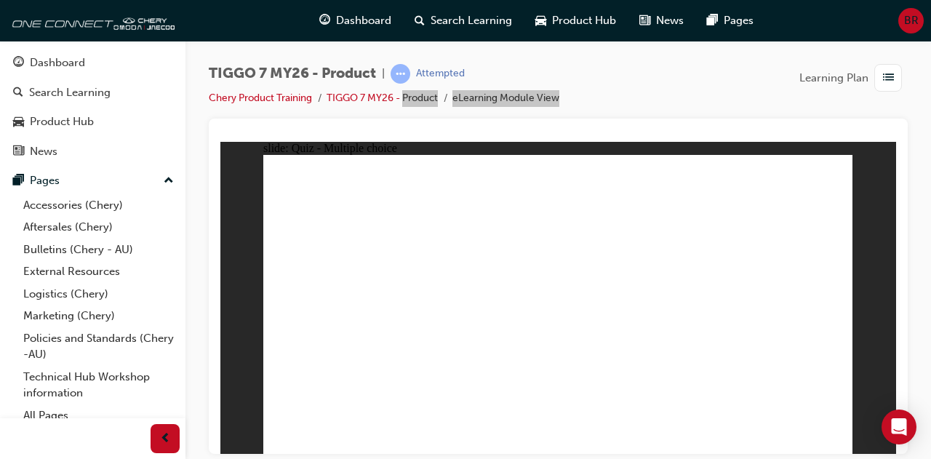
drag, startPoint x: 565, startPoint y: 189, endPoint x: 583, endPoint y: 342, distance: 153.7
drag, startPoint x: 570, startPoint y: 206, endPoint x: 602, endPoint y: 363, distance: 160.3
drag, startPoint x: 644, startPoint y: 182, endPoint x: 609, endPoint y: 360, distance: 181.7
drag, startPoint x: 653, startPoint y: 202, endPoint x: 603, endPoint y: 381, distance: 185.8
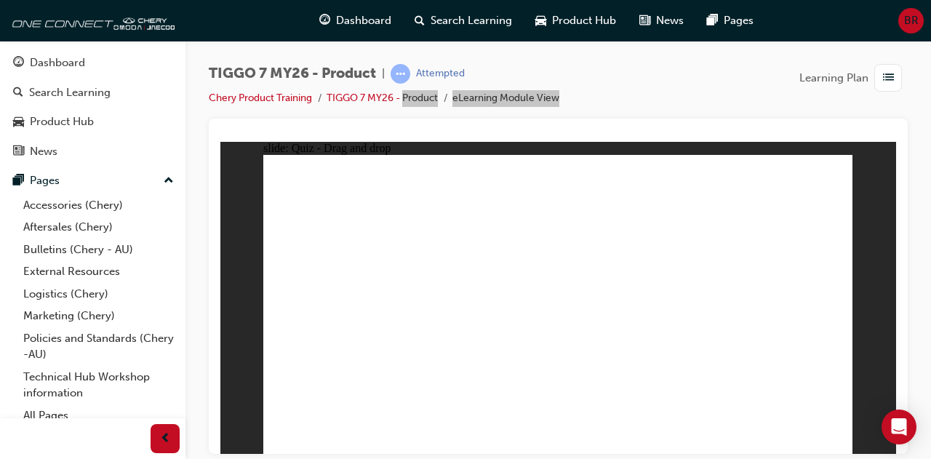
drag, startPoint x: 668, startPoint y: 227, endPoint x: 640, endPoint y: 391, distance: 166.7
drag, startPoint x: 751, startPoint y: 186, endPoint x: 666, endPoint y: 391, distance: 221.8
drag, startPoint x: 774, startPoint y: 201, endPoint x: 692, endPoint y: 372, distance: 189.4
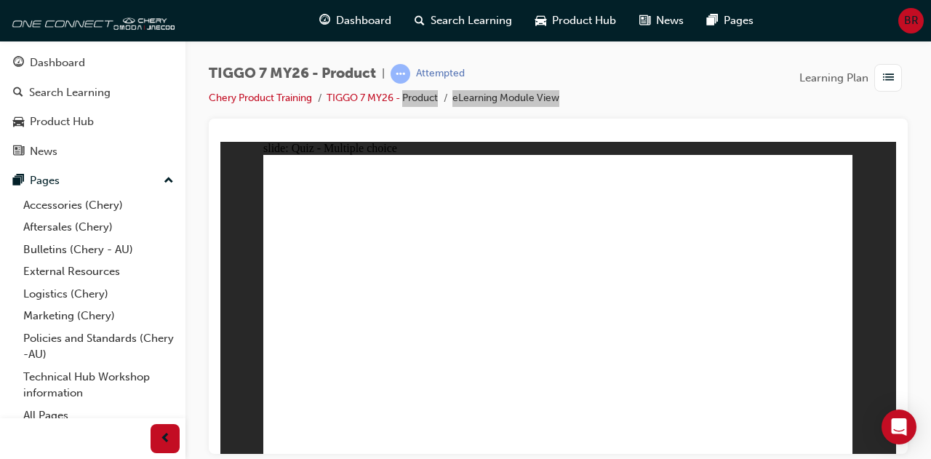
radio input "true"
drag, startPoint x: 636, startPoint y: 186, endPoint x: 431, endPoint y: 324, distance: 247.3
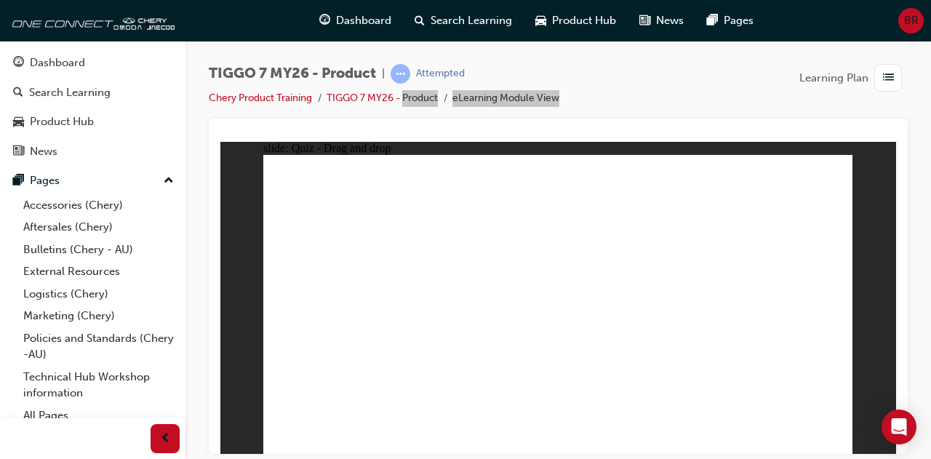
drag, startPoint x: 725, startPoint y: 233, endPoint x: 800, endPoint y: 309, distance: 107.0
drag, startPoint x: 502, startPoint y: 188, endPoint x: 644, endPoint y: 327, distance: 198.5
drag, startPoint x: 733, startPoint y: 191, endPoint x: 525, endPoint y: 329, distance: 249.8
drag, startPoint x: 578, startPoint y: 245, endPoint x: 322, endPoint y: 320, distance: 267.5
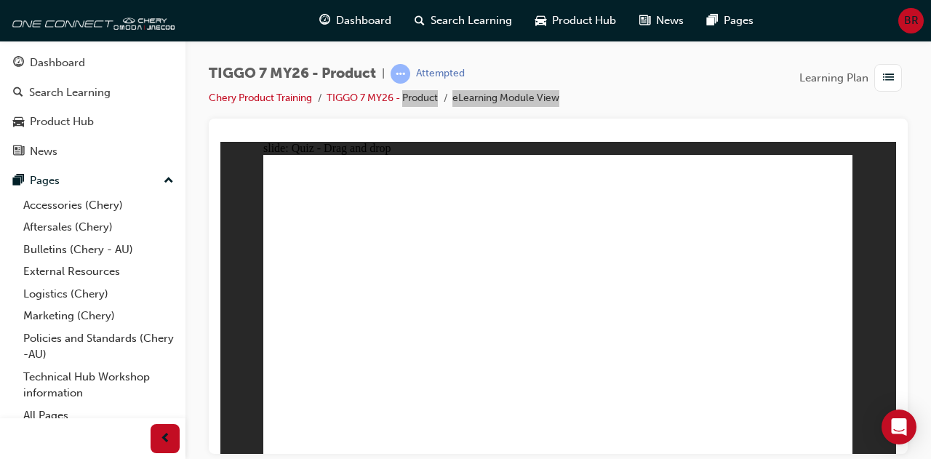
radio input "true"
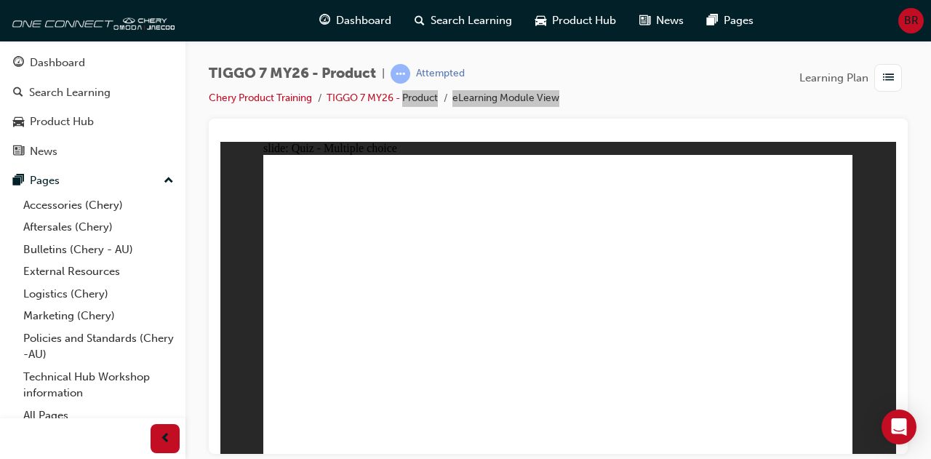
radio input "true"
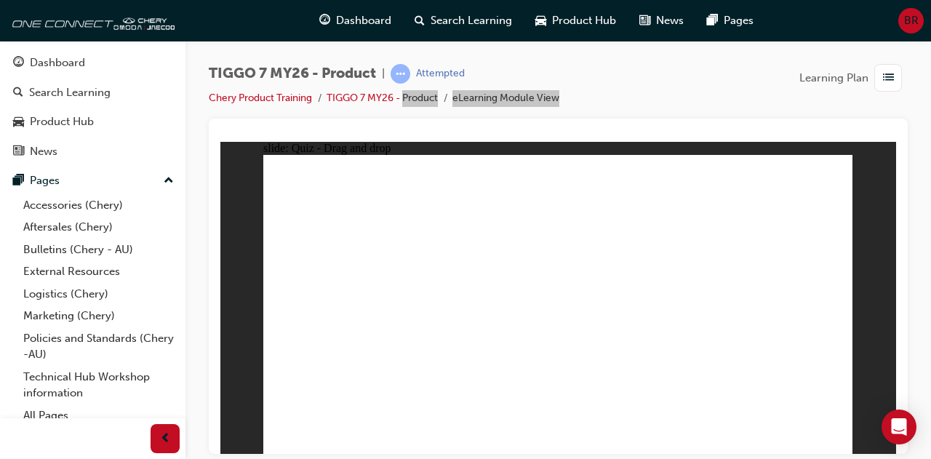
drag, startPoint x: 675, startPoint y: 177, endPoint x: 574, endPoint y: 308, distance: 165.4
drag, startPoint x: 553, startPoint y: 314, endPoint x: 442, endPoint y: 316, distance: 110.6
drag, startPoint x: 442, startPoint y: 316, endPoint x: 674, endPoint y: 317, distance: 231.3
drag, startPoint x: 668, startPoint y: 317, endPoint x: 330, endPoint y: 323, distance: 337.6
drag, startPoint x: 524, startPoint y: 177, endPoint x: 782, endPoint y: 317, distance: 293.3
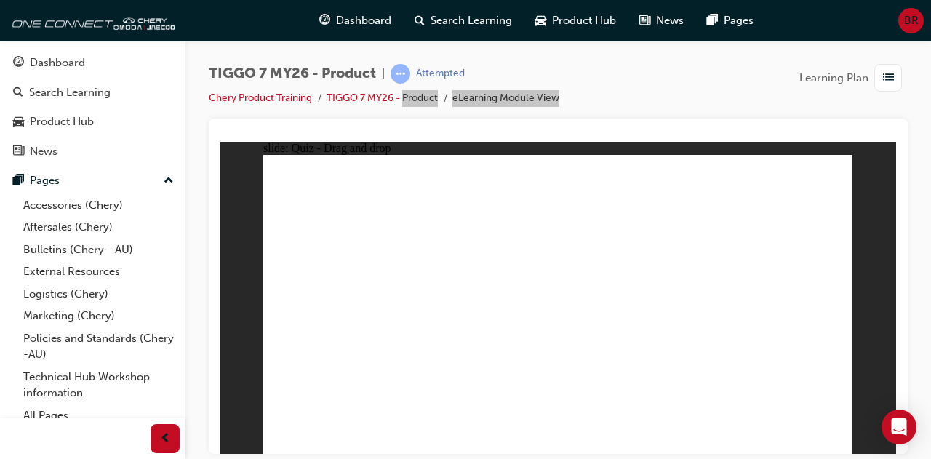
drag, startPoint x: 808, startPoint y: 319, endPoint x: 696, endPoint y: 320, distance: 112.0
drag, startPoint x: 730, startPoint y: 239, endPoint x: 458, endPoint y: 310, distance: 281.0
drag, startPoint x: 755, startPoint y: 183, endPoint x: 538, endPoint y: 315, distance: 254.0
drag, startPoint x: 601, startPoint y: 228, endPoint x: 785, endPoint y: 301, distance: 197.9
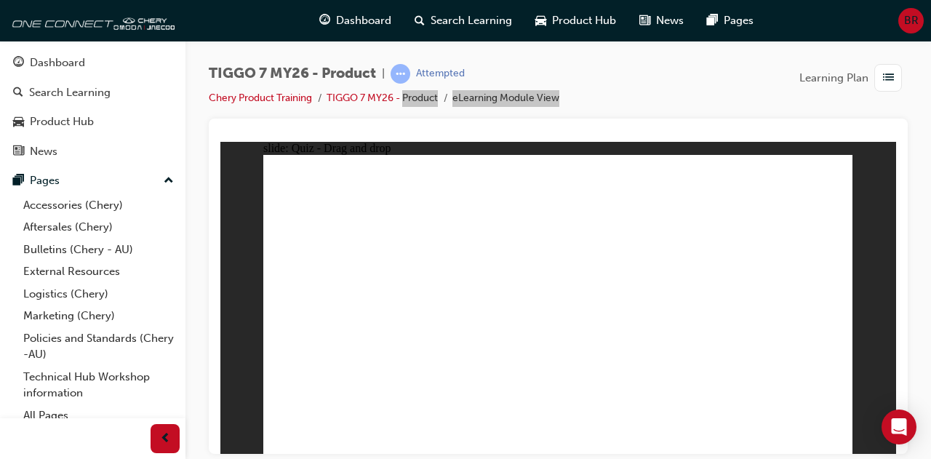
drag, startPoint x: 578, startPoint y: 215, endPoint x: 368, endPoint y: 330, distance: 239.6
drag, startPoint x: 698, startPoint y: 212, endPoint x: 354, endPoint y: 364, distance: 375.9
drag, startPoint x: 796, startPoint y: 220, endPoint x: 596, endPoint y: 329, distance: 228.1
drag, startPoint x: 821, startPoint y: 413, endPoint x: 818, endPoint y: 403, distance: 10.6
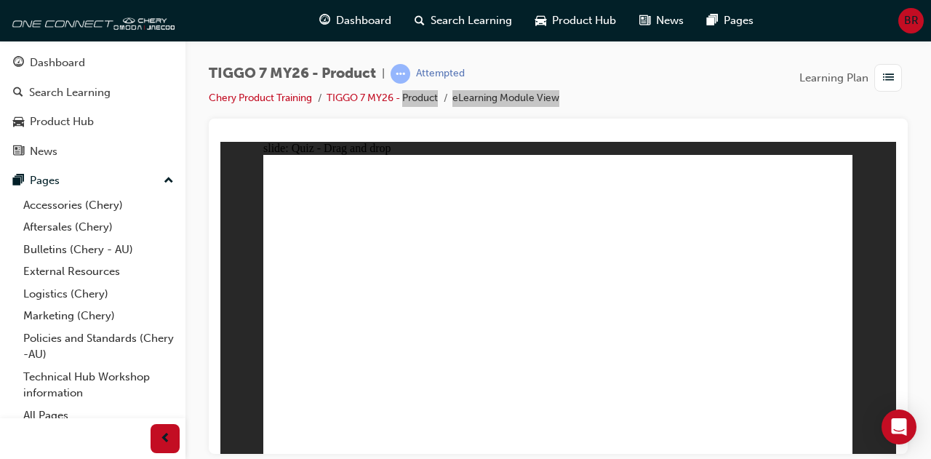
drag, startPoint x: 554, startPoint y: 179, endPoint x: 583, endPoint y: 348, distance: 171.2
drag, startPoint x: 615, startPoint y: 180, endPoint x: 611, endPoint y: 344, distance: 163.7
drag, startPoint x: 679, startPoint y: 184, endPoint x: 361, endPoint y: 346, distance: 357.2
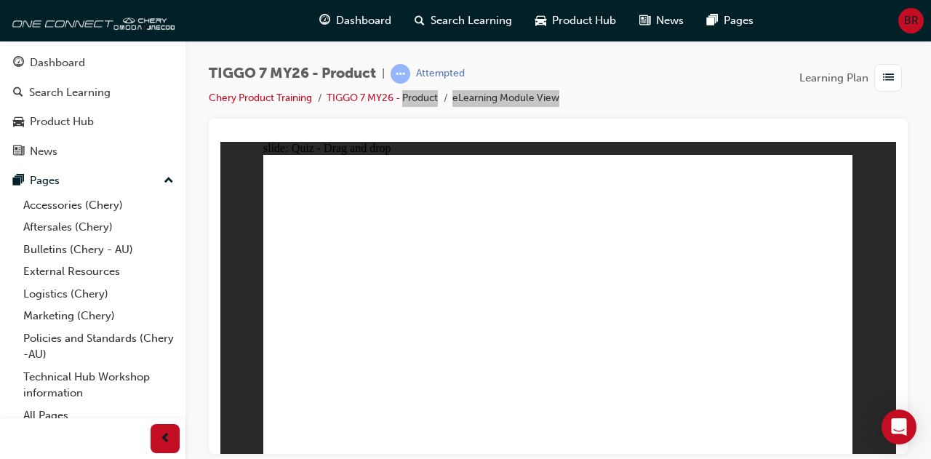
drag, startPoint x: 754, startPoint y: 177, endPoint x: 687, endPoint y: 338, distance: 174.1
drag, startPoint x: 812, startPoint y: 185, endPoint x: 405, endPoint y: 343, distance: 436.2
drag, startPoint x: 553, startPoint y: 208, endPoint x: 444, endPoint y: 335, distance: 167.1
drag, startPoint x: 619, startPoint y: 203, endPoint x: 730, endPoint y: 352, distance: 186.1
drag, startPoint x: 690, startPoint y: 205, endPoint x: 465, endPoint y: 365, distance: 275.9
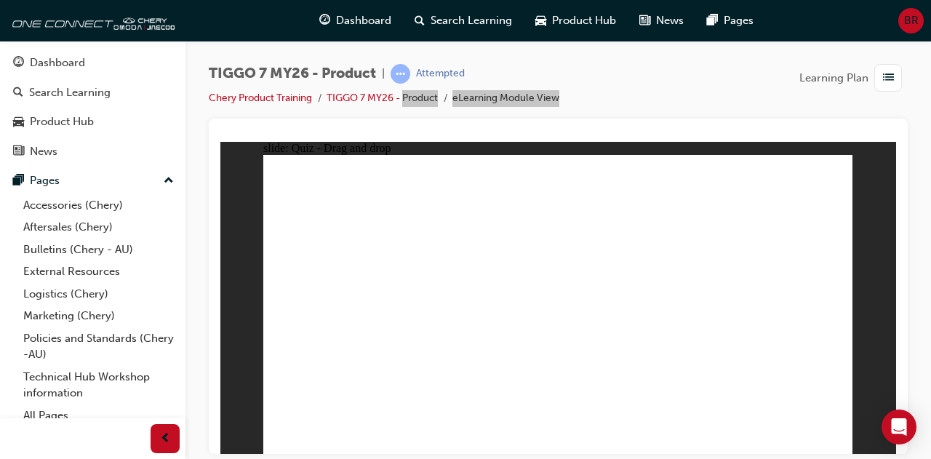
drag, startPoint x: 724, startPoint y: 209, endPoint x: 432, endPoint y: 363, distance: 330.2
drag, startPoint x: 816, startPoint y: 204, endPoint x: 674, endPoint y: 370, distance: 218.1
drag, startPoint x: 612, startPoint y: 230, endPoint x: 377, endPoint y: 378, distance: 278.5
drag, startPoint x: 690, startPoint y: 228, endPoint x: 642, endPoint y: 362, distance: 141.5
drag, startPoint x: 745, startPoint y: 236, endPoint x: 460, endPoint y: 375, distance: 317.2
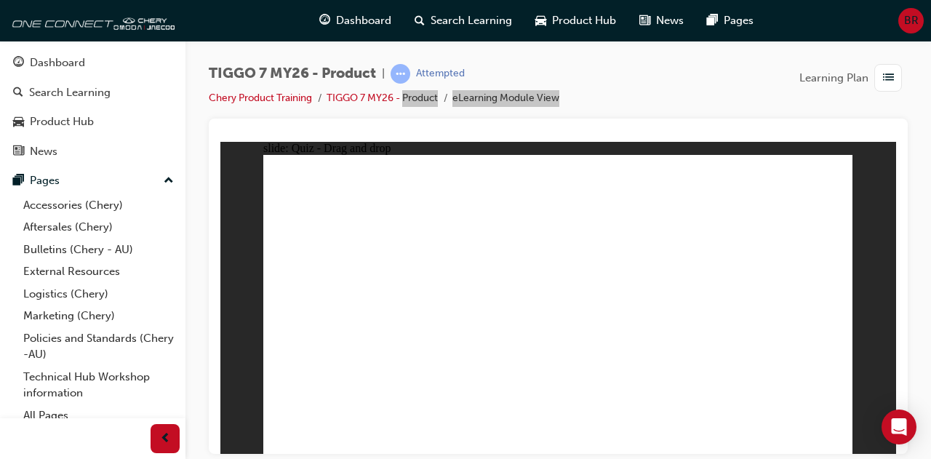
drag, startPoint x: 783, startPoint y: 199, endPoint x: 637, endPoint y: 283, distance: 168.4
drag, startPoint x: 682, startPoint y: 203, endPoint x: 425, endPoint y: 315, distance: 280.8
drag, startPoint x: 546, startPoint y: 193, endPoint x: 390, endPoint y: 324, distance: 204.0
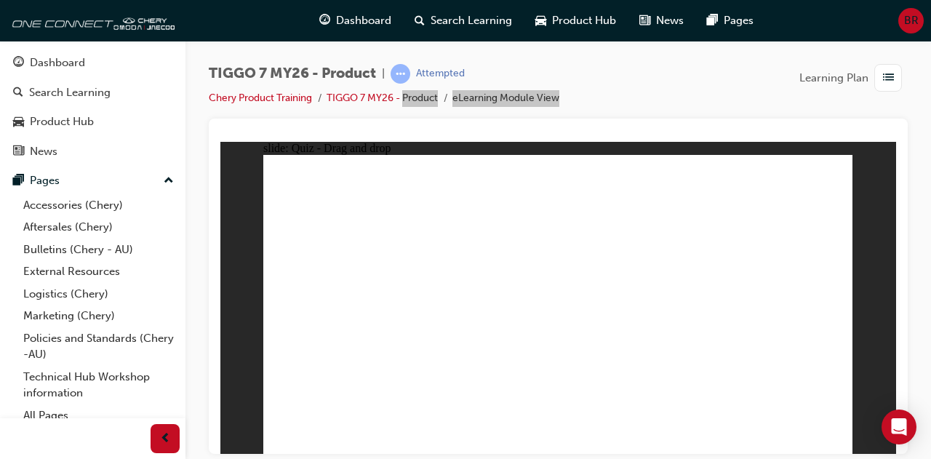
radio input "true"
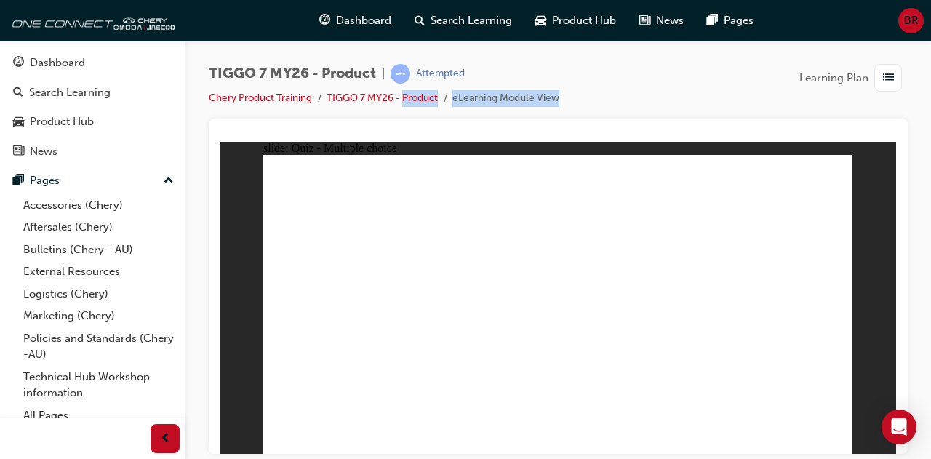
drag, startPoint x: 568, startPoint y: 185, endPoint x: 605, endPoint y: 282, distance: 104.3
drag, startPoint x: 575, startPoint y: 214, endPoint x: 611, endPoint y: 352, distance: 142.9
drag, startPoint x: 661, startPoint y: 177, endPoint x: 605, endPoint y: 350, distance: 182.0
drag, startPoint x: 666, startPoint y: 201, endPoint x: 639, endPoint y: 324, distance: 126.7
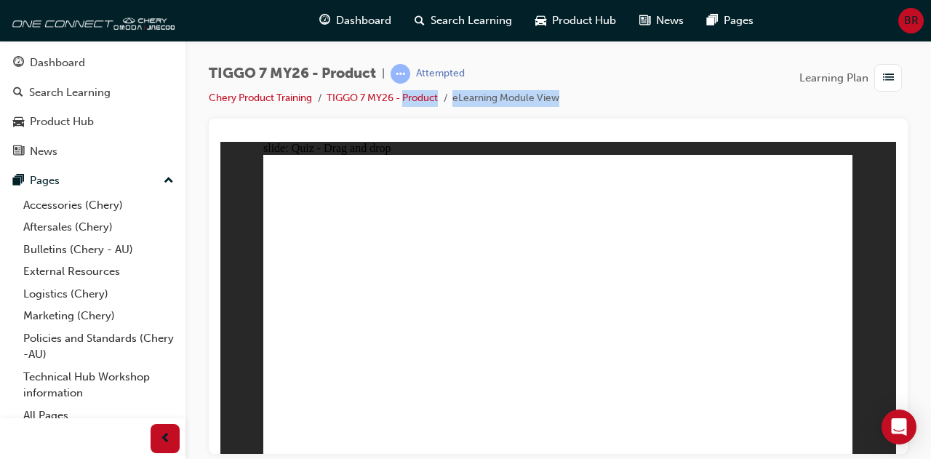
drag, startPoint x: 652, startPoint y: 221, endPoint x: 592, endPoint y: 378, distance: 168.3
drag, startPoint x: 764, startPoint y: 175, endPoint x: 613, endPoint y: 372, distance: 247.9
drag, startPoint x: 740, startPoint y: 227, endPoint x: 648, endPoint y: 348, distance: 151.6
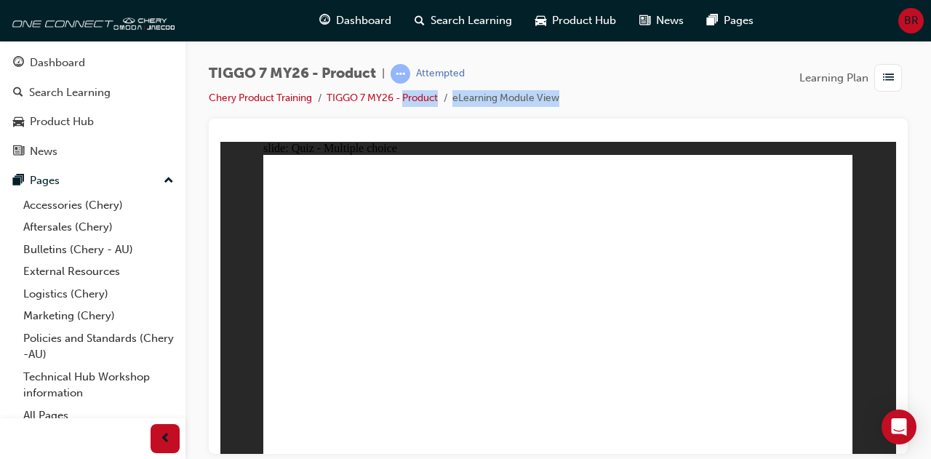
radio input "true"
drag, startPoint x: 532, startPoint y: 186, endPoint x: 662, endPoint y: 322, distance: 187.3
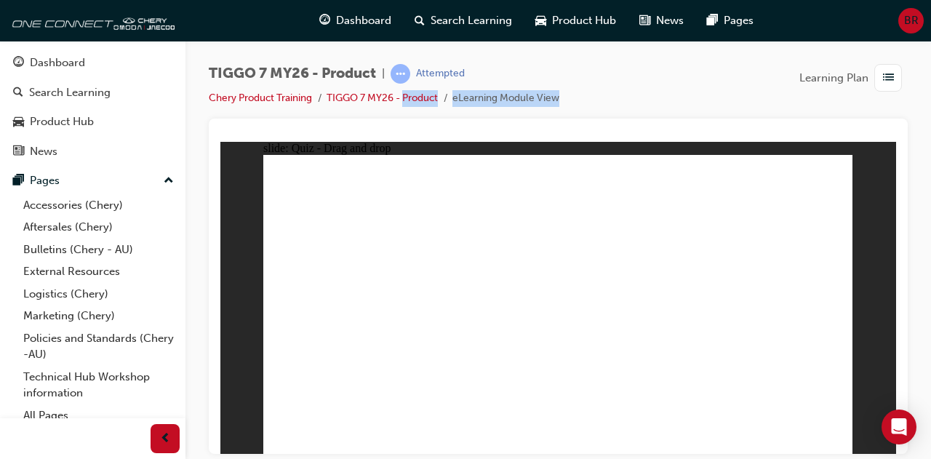
drag, startPoint x: 682, startPoint y: 184, endPoint x: 457, endPoint y: 313, distance: 259.7
drag, startPoint x: 643, startPoint y: 229, endPoint x: 610, endPoint y: 297, distance: 75.5
drag, startPoint x: 691, startPoint y: 249, endPoint x: 755, endPoint y: 330, distance: 103.0
drag, startPoint x: 551, startPoint y: 315, endPoint x: 553, endPoint y: 231, distance: 84.4
drag, startPoint x: 783, startPoint y: 176, endPoint x: 560, endPoint y: 303, distance: 256.0
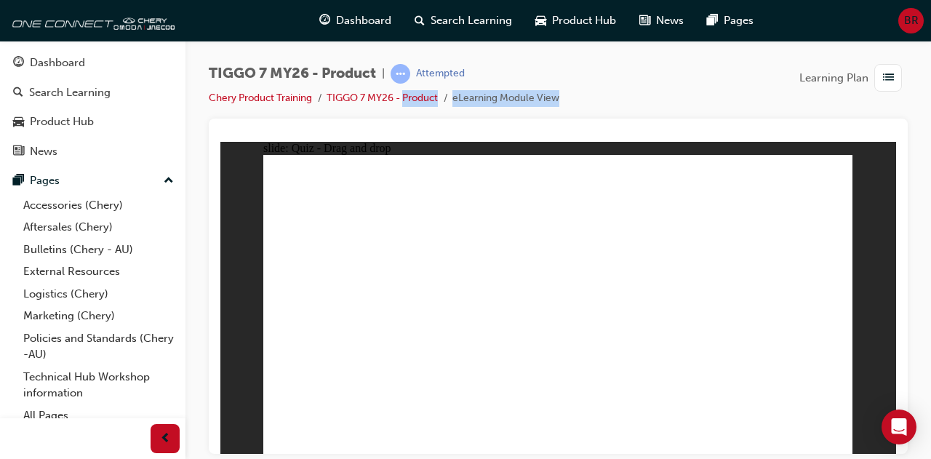
drag, startPoint x: 628, startPoint y: 220, endPoint x: 372, endPoint y: 290, distance: 266.3
radio input "true"
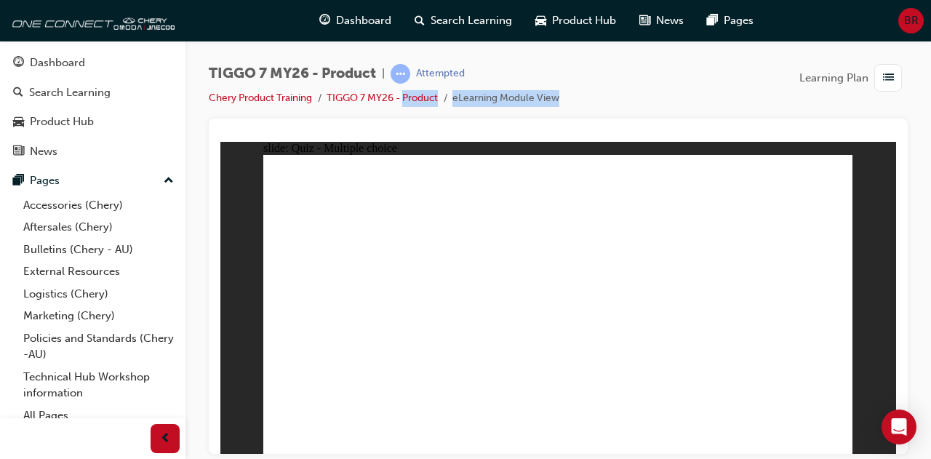
radio input "true"
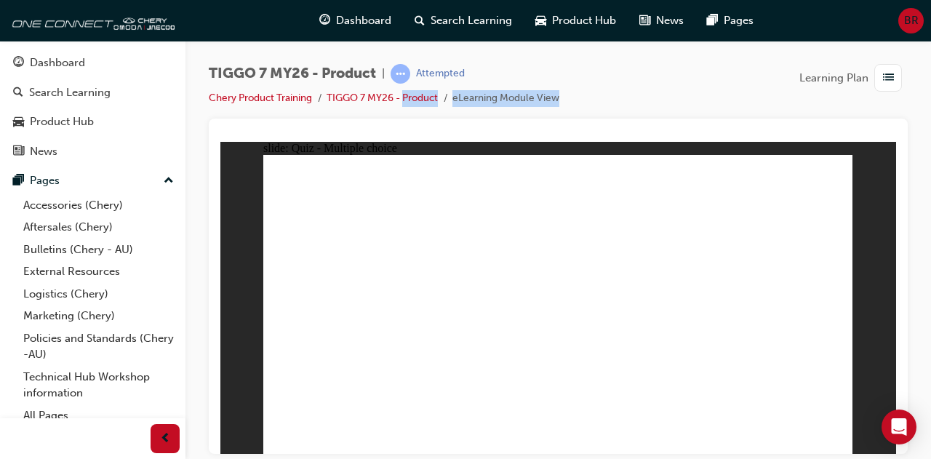
drag, startPoint x: 660, startPoint y: 177, endPoint x: 673, endPoint y: 312, distance: 135.9
drag, startPoint x: 551, startPoint y: 176, endPoint x: 454, endPoint y: 316, distance: 170.3
drag, startPoint x: 735, startPoint y: 247, endPoint x: 352, endPoint y: 320, distance: 389.6
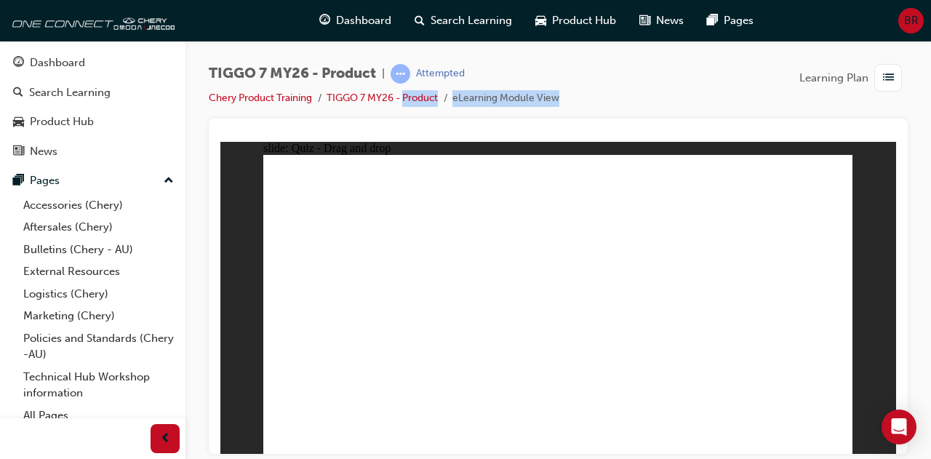
drag, startPoint x: 596, startPoint y: 236, endPoint x: 790, endPoint y: 312, distance: 207.7
drag, startPoint x: 790, startPoint y: 167, endPoint x: 574, endPoint y: 300, distance: 253.4
drag, startPoint x: 587, startPoint y: 209, endPoint x: 371, endPoint y: 330, distance: 247.8
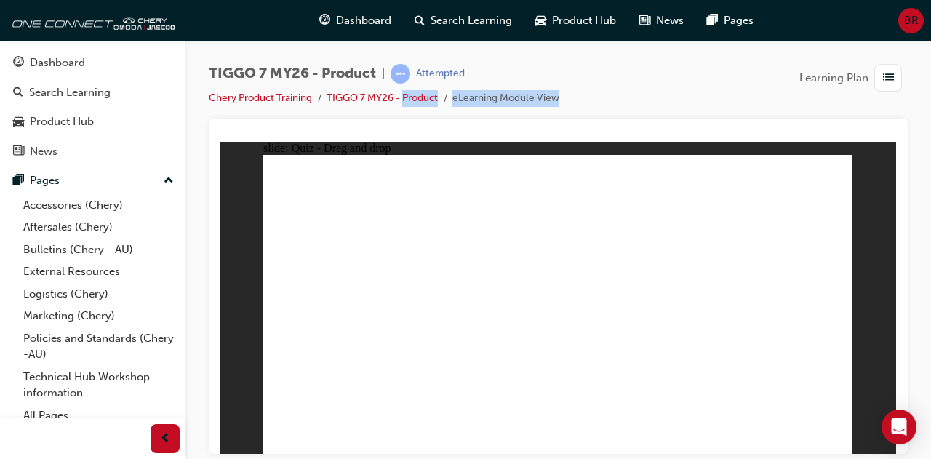
drag, startPoint x: 671, startPoint y: 214, endPoint x: 348, endPoint y: 364, distance: 356.0
drag, startPoint x: 836, startPoint y: 212, endPoint x: 645, endPoint y: 331, distance: 225.1
drag, startPoint x: 550, startPoint y: 181, endPoint x: 587, endPoint y: 340, distance: 163.6
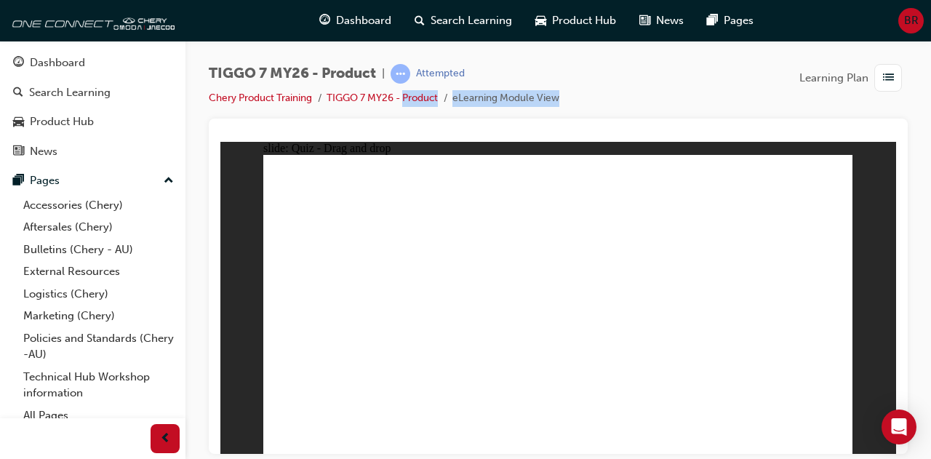
drag, startPoint x: 604, startPoint y: 185, endPoint x: 623, endPoint y: 335, distance: 151.0
drag, startPoint x: 663, startPoint y: 183, endPoint x: 388, endPoint y: 367, distance: 330.9
drag, startPoint x: 718, startPoint y: 178, endPoint x: 662, endPoint y: 350, distance: 180.6
drag, startPoint x: 780, startPoint y: 184, endPoint x: 387, endPoint y: 356, distance: 429.0
drag, startPoint x: 544, startPoint y: 206, endPoint x: 439, endPoint y: 343, distance: 172.3
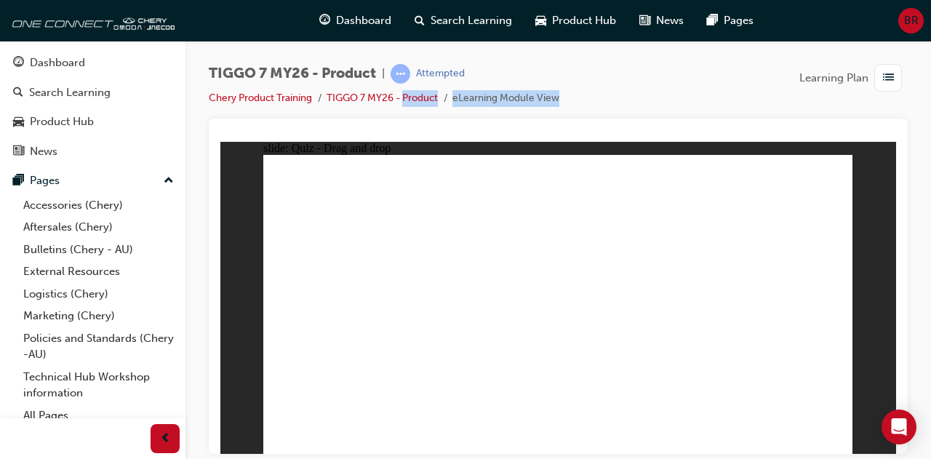
drag, startPoint x: 592, startPoint y: 205, endPoint x: 652, endPoint y: 380, distance: 184.5
drag, startPoint x: 675, startPoint y: 208, endPoint x: 415, endPoint y: 368, distance: 305.6
drag, startPoint x: 744, startPoint y: 207, endPoint x: 372, endPoint y: 383, distance: 411.0
drag, startPoint x: 779, startPoint y: 207, endPoint x: 632, endPoint y: 368, distance: 218.3
drag, startPoint x: 626, startPoint y: 231, endPoint x: 403, endPoint y: 370, distance: 262.0
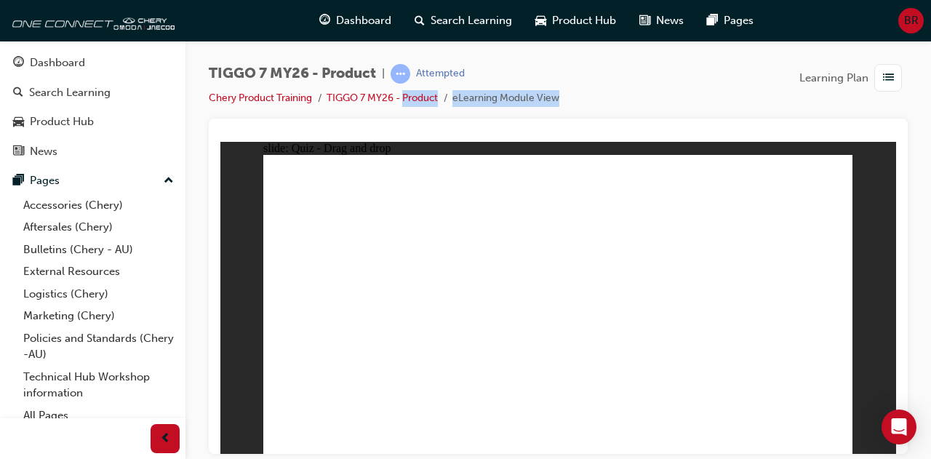
drag, startPoint x: 681, startPoint y: 233, endPoint x: 663, endPoint y: 367, distance: 135.0
drag, startPoint x: 730, startPoint y: 235, endPoint x: 421, endPoint y: 358, distance: 332.7
drag, startPoint x: 780, startPoint y: 209, endPoint x: 633, endPoint y: 348, distance: 201.7
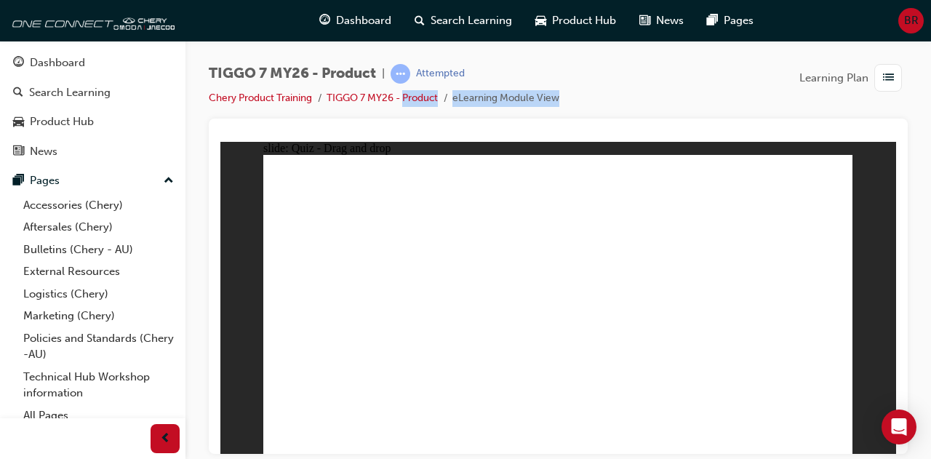
drag, startPoint x: 674, startPoint y: 208, endPoint x: 502, endPoint y: 247, distance: 176.1
drag, startPoint x: 595, startPoint y: 201, endPoint x: 439, endPoint y: 355, distance: 219.1
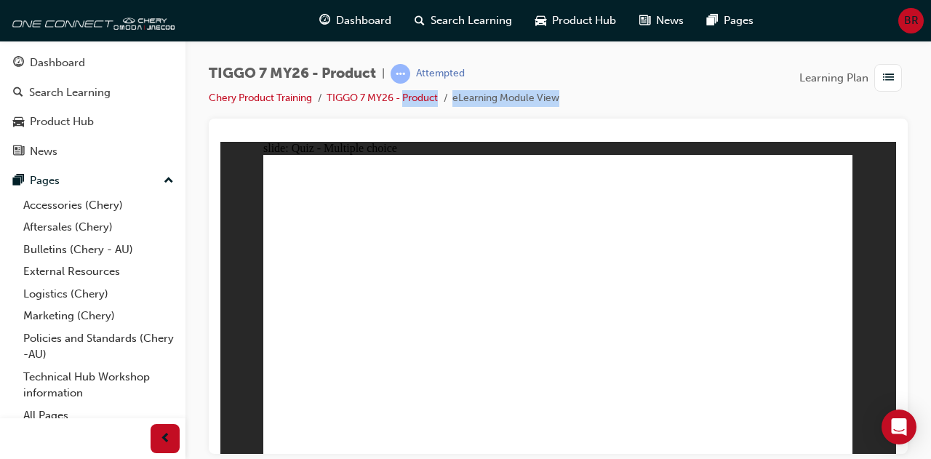
radio input "true"
drag, startPoint x: 539, startPoint y: 177, endPoint x: 632, endPoint y: 369, distance: 213.4
drag, startPoint x: 576, startPoint y: 183, endPoint x: 618, endPoint y: 338, distance: 161.3
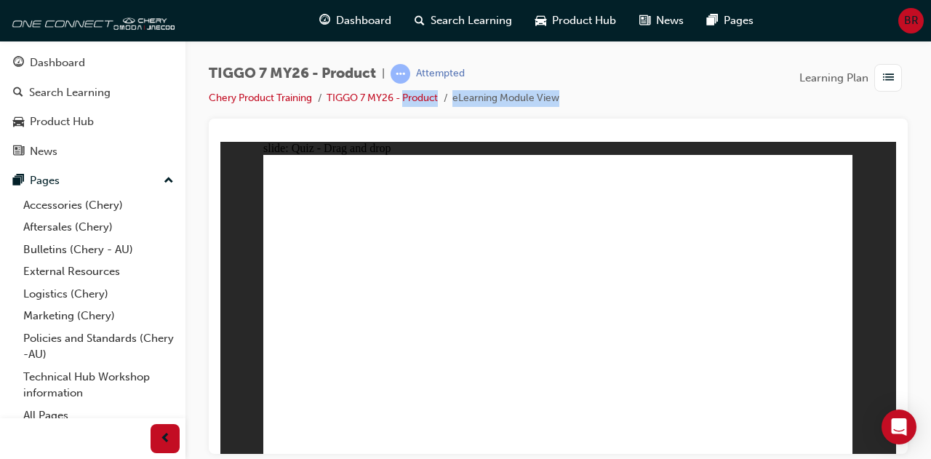
drag, startPoint x: 571, startPoint y: 227, endPoint x: 601, endPoint y: 345, distance: 121.6
drag, startPoint x: 655, startPoint y: 180, endPoint x: 587, endPoint y: 339, distance: 173.4
drag, startPoint x: 651, startPoint y: 204, endPoint x: 615, endPoint y: 368, distance: 168.2
drag, startPoint x: 674, startPoint y: 223, endPoint x: 617, endPoint y: 362, distance: 150.1
drag, startPoint x: 761, startPoint y: 183, endPoint x: 666, endPoint y: 359, distance: 200.8
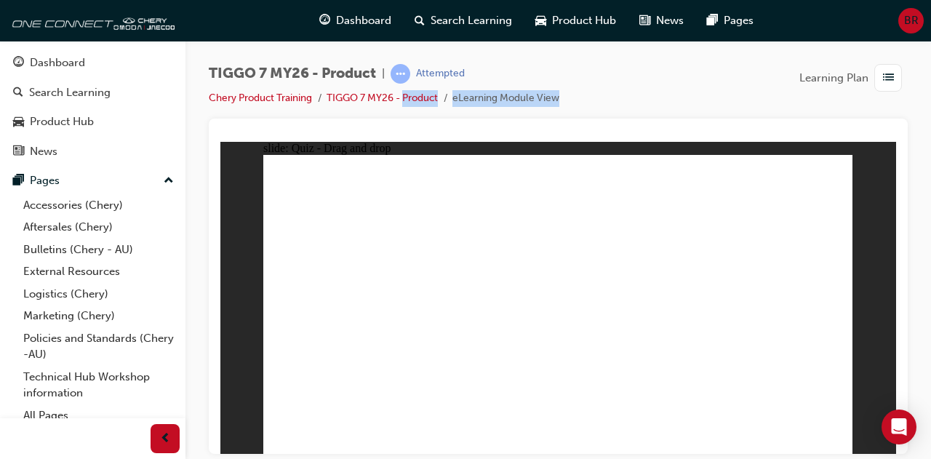
drag, startPoint x: 759, startPoint y: 200, endPoint x: 616, endPoint y: 365, distance: 218.1
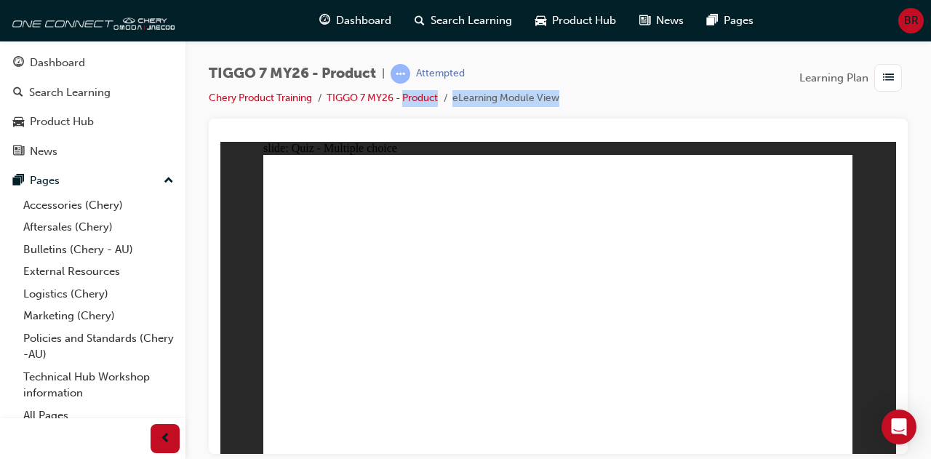
radio input "true"
drag, startPoint x: 663, startPoint y: 176, endPoint x: 455, endPoint y: 317, distance: 250.8
drag, startPoint x: 521, startPoint y: 166, endPoint x: 660, endPoint y: 295, distance: 190.4
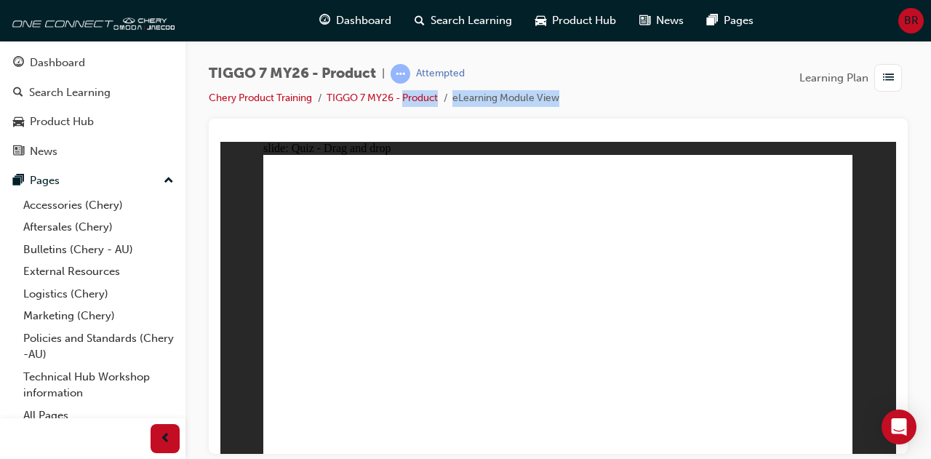
drag, startPoint x: 720, startPoint y: 244, endPoint x: 788, endPoint y: 323, distance: 104.1
drag, startPoint x: 753, startPoint y: 175, endPoint x: 532, endPoint y: 320, distance: 264.3
drag, startPoint x: 594, startPoint y: 226, endPoint x: 320, endPoint y: 301, distance: 283.6
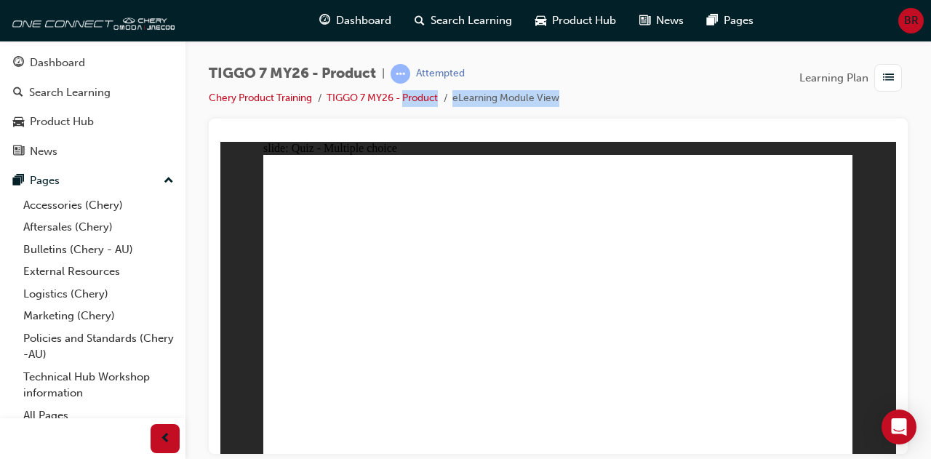
radio input "true"
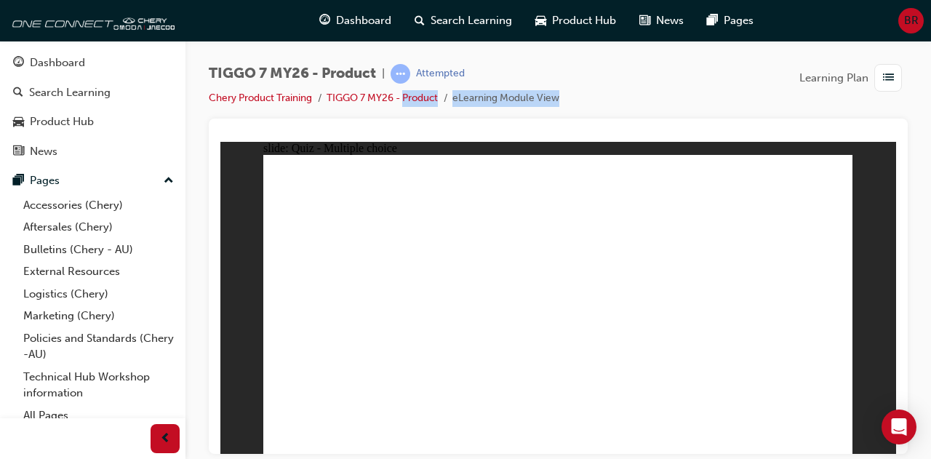
radio input "true"
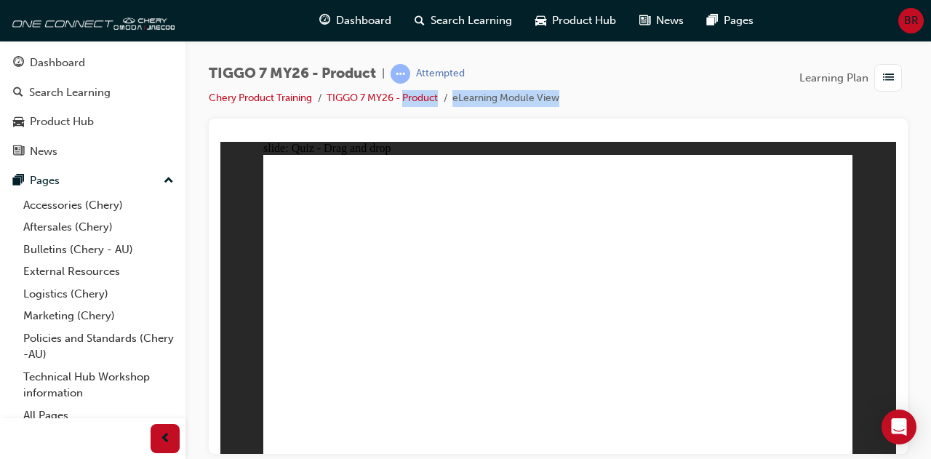
drag, startPoint x: 637, startPoint y: 173, endPoint x: 650, endPoint y: 306, distance: 133.0
drag, startPoint x: 708, startPoint y: 252, endPoint x: 321, endPoint y: 325, distance: 393.9
drag, startPoint x: 530, startPoint y: 185, endPoint x: 434, endPoint y: 332, distance: 174.9
drag, startPoint x: 558, startPoint y: 241, endPoint x: 762, endPoint y: 314, distance: 216.3
drag, startPoint x: 772, startPoint y: 179, endPoint x: 535, endPoint y: 310, distance: 270.9
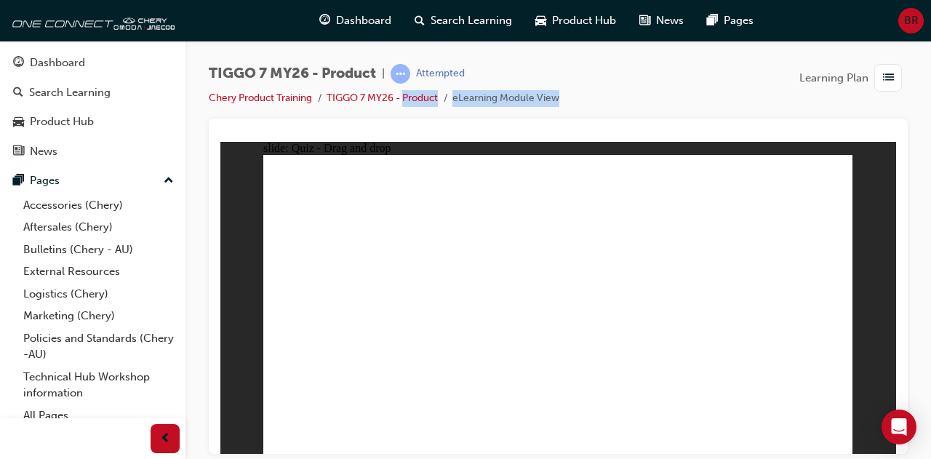
drag, startPoint x: 772, startPoint y: 328, endPoint x: 592, endPoint y: 185, distance: 229.8
drag, startPoint x: 452, startPoint y: 326, endPoint x: 786, endPoint y: 326, distance: 333.1
drag, startPoint x: 594, startPoint y: 247, endPoint x: 422, endPoint y: 325, distance: 189.1
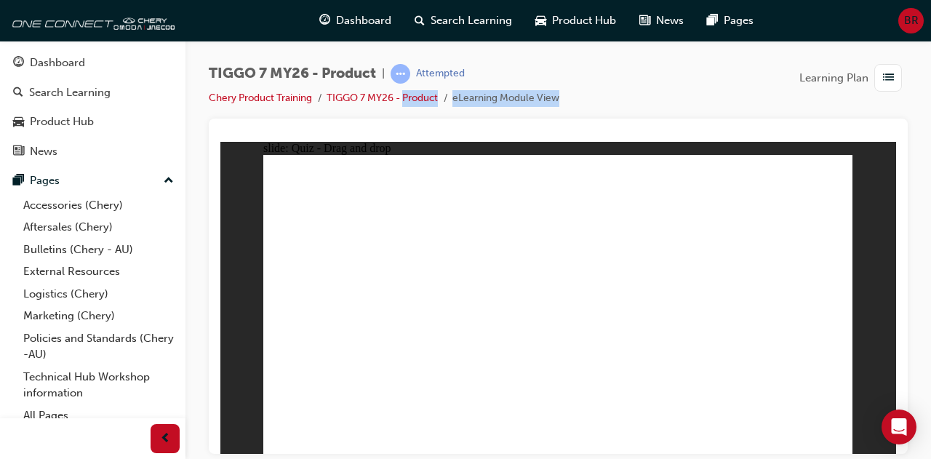
drag, startPoint x: 546, startPoint y: 231, endPoint x: 348, endPoint y: 317, distance: 215.3
drag, startPoint x: 664, startPoint y: 228, endPoint x: 310, endPoint y: 363, distance: 379.2
drag, startPoint x: 782, startPoint y: 212, endPoint x: 559, endPoint y: 338, distance: 256.7
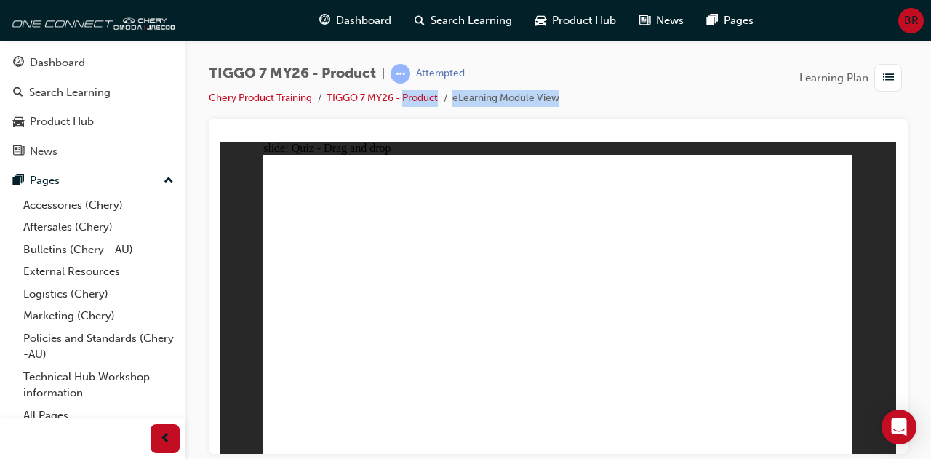
drag, startPoint x: 536, startPoint y: 206, endPoint x: 315, endPoint y: 339, distance: 258.1
drag, startPoint x: 556, startPoint y: 188, endPoint x: 387, endPoint y: 346, distance: 231.1
drag, startPoint x: 598, startPoint y: 181, endPoint x: 415, endPoint y: 340, distance: 242.3
drag, startPoint x: 671, startPoint y: 185, endPoint x: 474, endPoint y: 341, distance: 251.6
drag, startPoint x: 605, startPoint y: 234, endPoint x: 391, endPoint y: 361, distance: 249.1
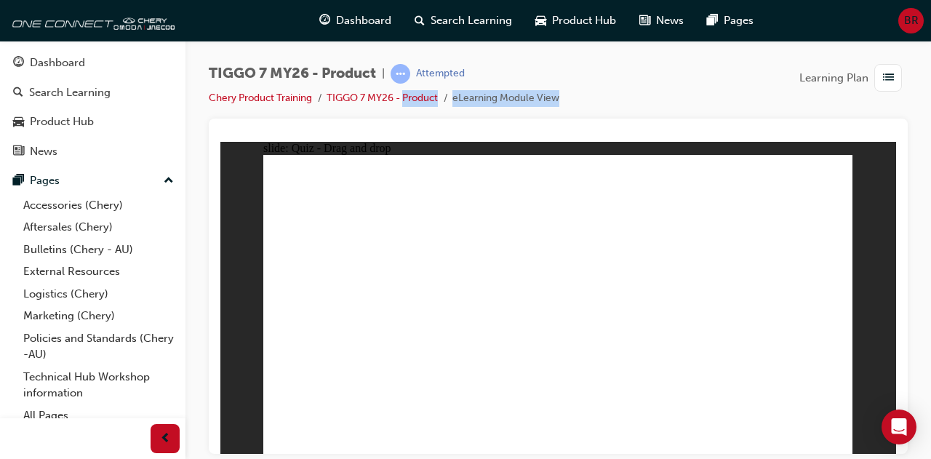
drag, startPoint x: 598, startPoint y: 205, endPoint x: 546, endPoint y: 342, distance: 146.4
drag, startPoint x: 669, startPoint y: 208, endPoint x: 374, endPoint y: 352, distance: 328.6
drag, startPoint x: 669, startPoint y: 229, endPoint x: 614, endPoint y: 334, distance: 118.4
drag, startPoint x: 797, startPoint y: 209, endPoint x: 666, endPoint y: 343, distance: 187.8
drag, startPoint x: 729, startPoint y: 236, endPoint x: 420, endPoint y: 356, distance: 330.9
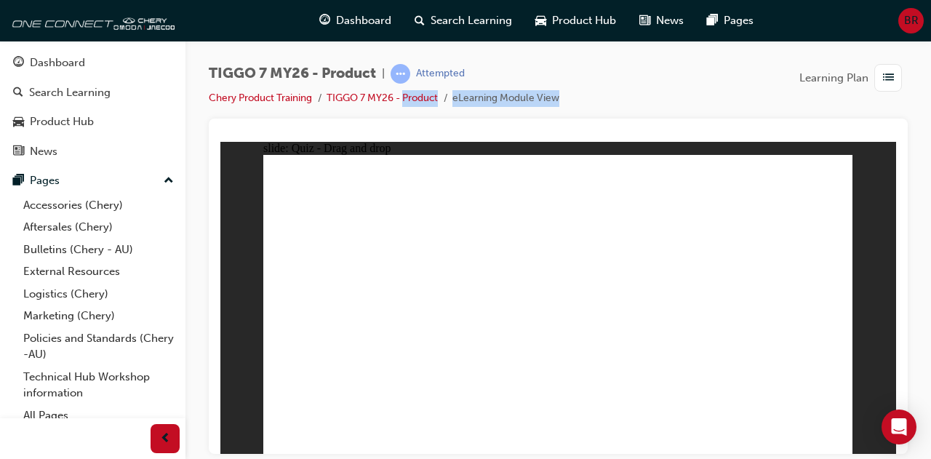
drag, startPoint x: 727, startPoint y: 208, endPoint x: 711, endPoint y: 349, distance: 142.0
drag, startPoint x: 735, startPoint y: 177, endPoint x: 562, endPoint y: 359, distance: 251.1
drag, startPoint x: 806, startPoint y: 175, endPoint x: 625, endPoint y: 352, distance: 253.6
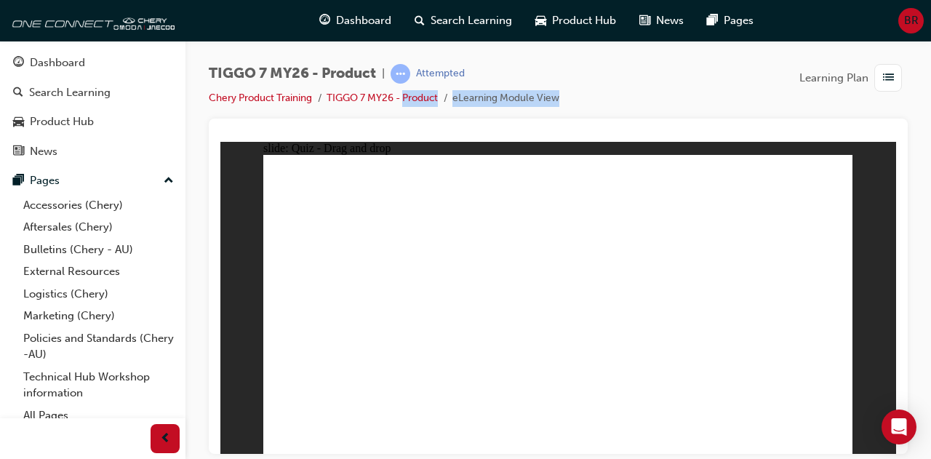
drag, startPoint x: 772, startPoint y: 203, endPoint x: 616, endPoint y: 329, distance: 200.2
drag, startPoint x: 582, startPoint y: 211, endPoint x: 404, endPoint y: 298, distance: 197.8
drag, startPoint x: 577, startPoint y: 223, endPoint x: 365, endPoint y: 328, distance: 236.2
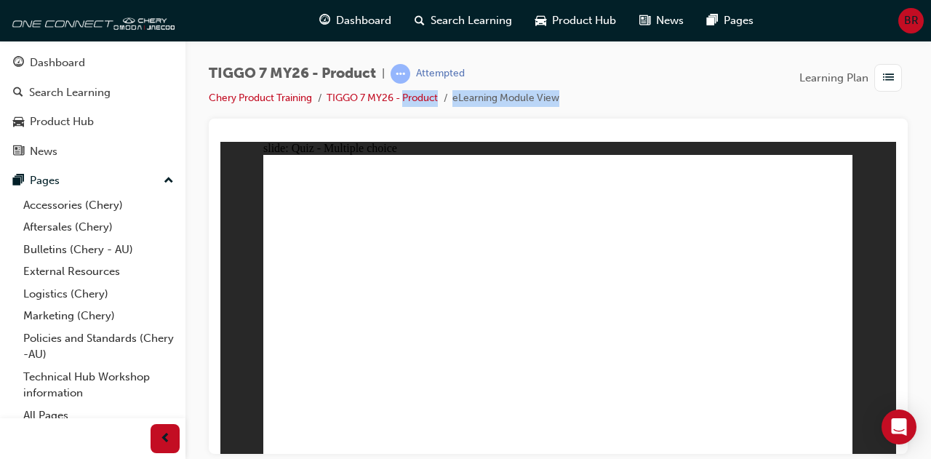
radio input "true"
drag, startPoint x: 538, startPoint y: 180, endPoint x: 575, endPoint y: 323, distance: 147.5
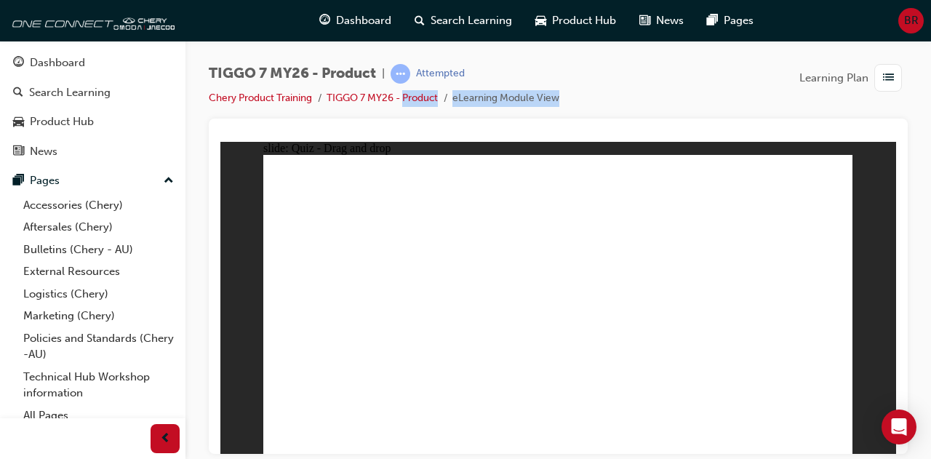
drag, startPoint x: 535, startPoint y: 213, endPoint x: 572, endPoint y: 345, distance: 136.8
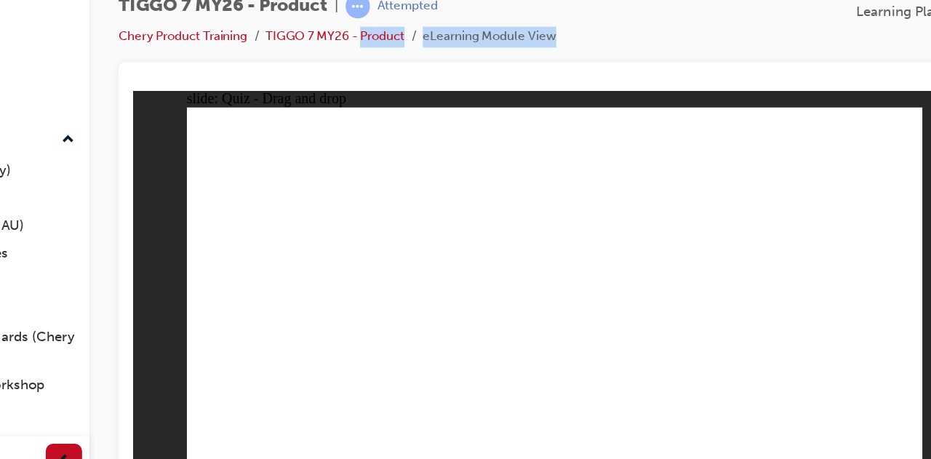
drag, startPoint x: 561, startPoint y: 174, endPoint x: 473, endPoint y: 308, distance: 160.8
drag, startPoint x: 577, startPoint y: 145, endPoint x: 487, endPoint y: 303, distance: 181.4
drag, startPoint x: 571, startPoint y: 129, endPoint x: 487, endPoint y: 319, distance: 207.8
drag, startPoint x: 666, startPoint y: 133, endPoint x: 586, endPoint y: 323, distance: 206.3
drag, startPoint x: 677, startPoint y: 158, endPoint x: 578, endPoint y: 335, distance: 203.2
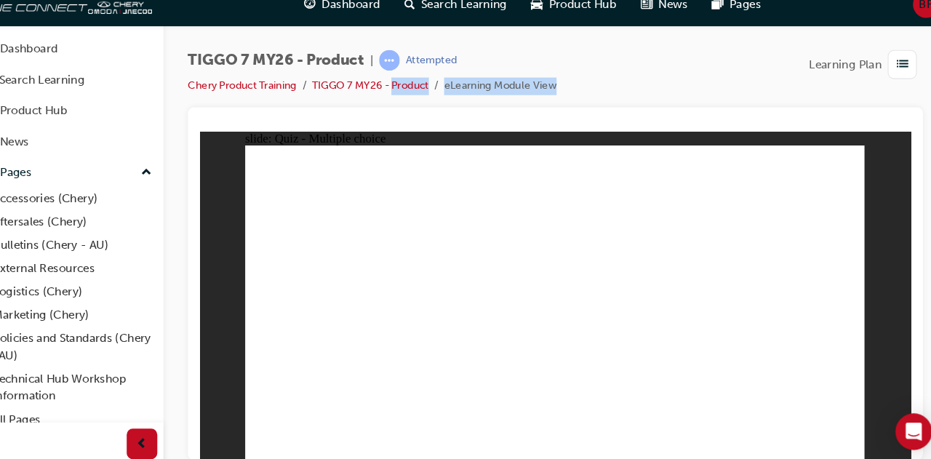
radio input "true"
drag, startPoint x: 515, startPoint y: 173, endPoint x: 535, endPoint y: 311, distance: 139.7
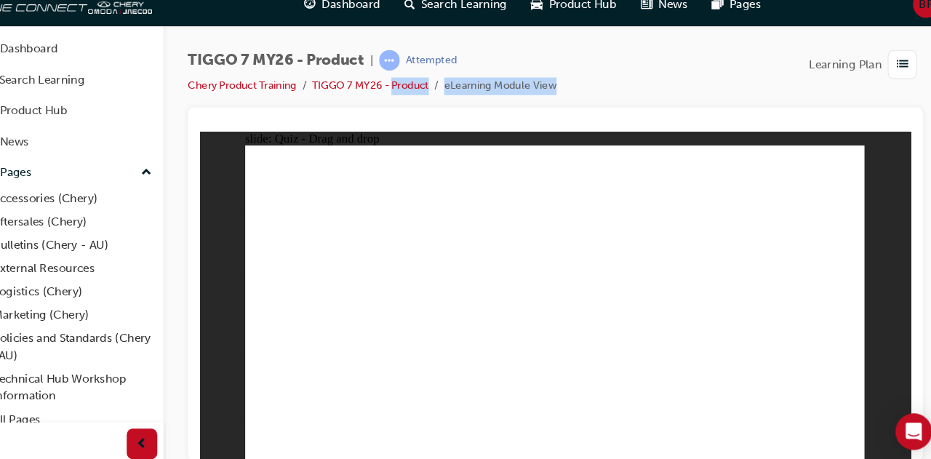
drag, startPoint x: 529, startPoint y: 300, endPoint x: 644, endPoint y: 293, distance: 115.8
drag, startPoint x: 594, startPoint y: 224, endPoint x: 551, endPoint y: 295, distance: 82.8
drag, startPoint x: 759, startPoint y: 187, endPoint x: 309, endPoint y: 320, distance: 469.5
drag, startPoint x: 628, startPoint y: 179, endPoint x: 428, endPoint y: 314, distance: 241.7
drag, startPoint x: 689, startPoint y: 238, endPoint x: 745, endPoint y: 307, distance: 88.9
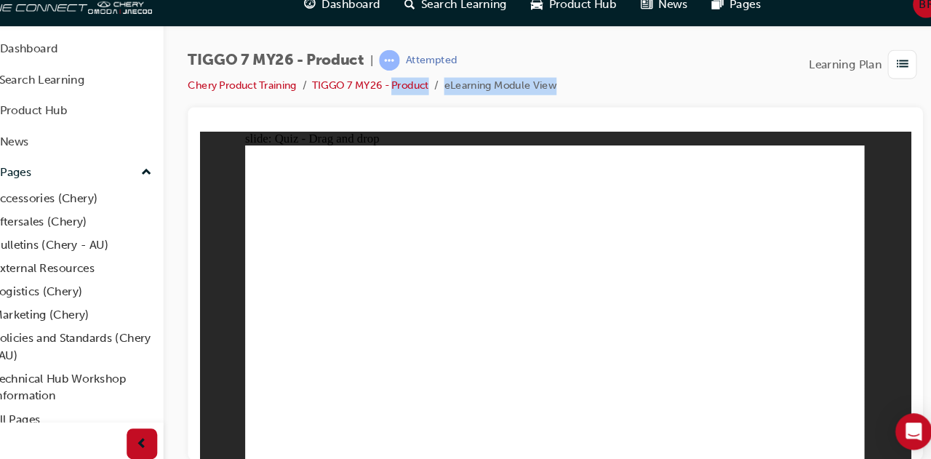
radio input "true"
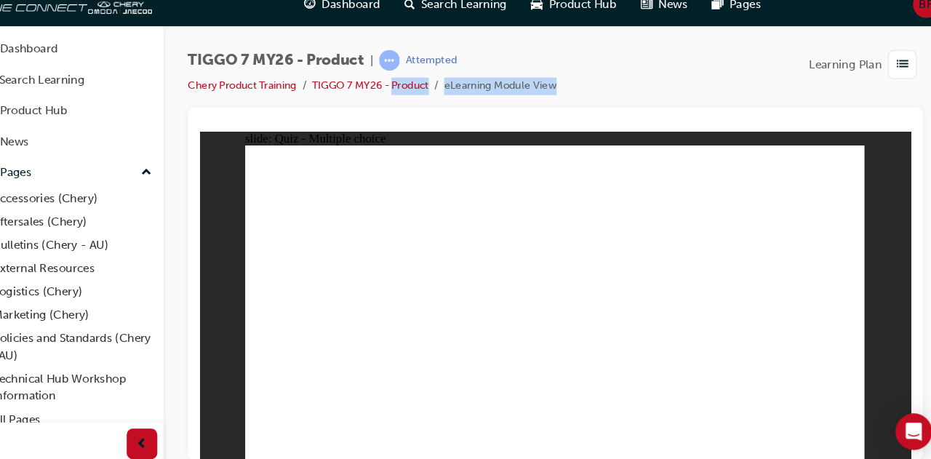
drag, startPoint x: 543, startPoint y: 350, endPoint x: 651, endPoint y: 397, distance: 117.6
radio input "true"
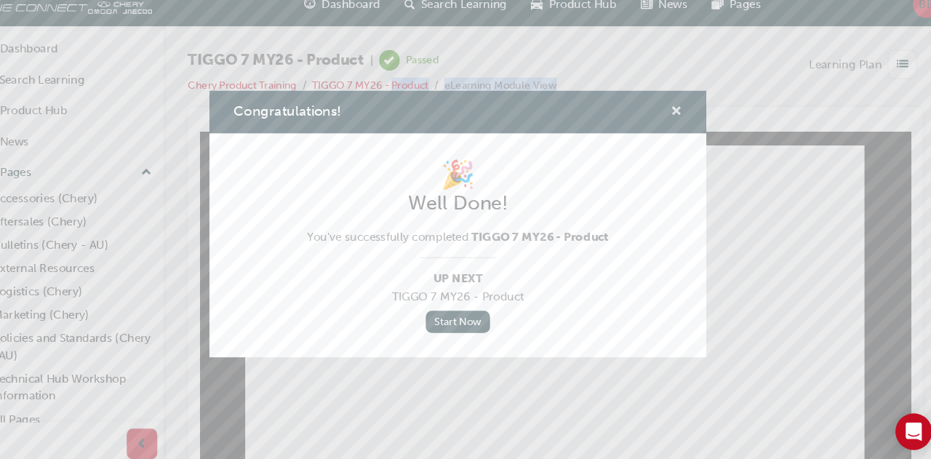
click at [674, 122] on span "cross-icon" at bounding box center [673, 123] width 11 height 13
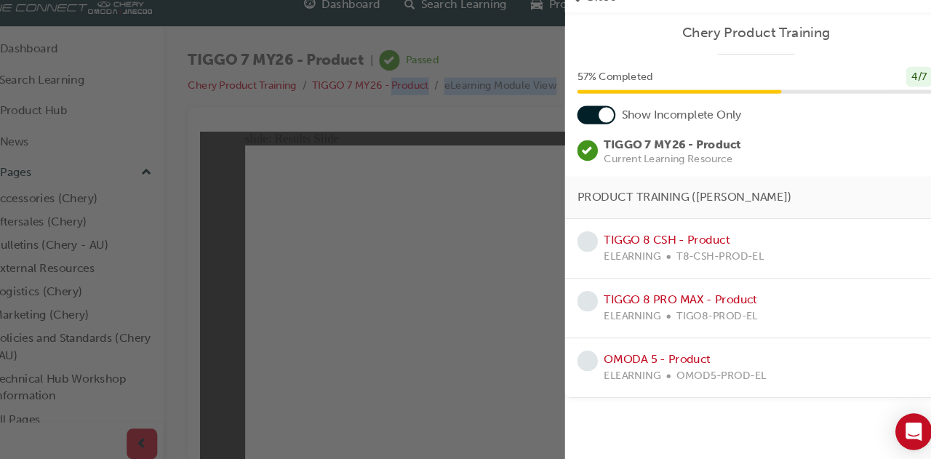
click at [354, 180] on div "button" at bounding box center [283, 229] width 567 height 459
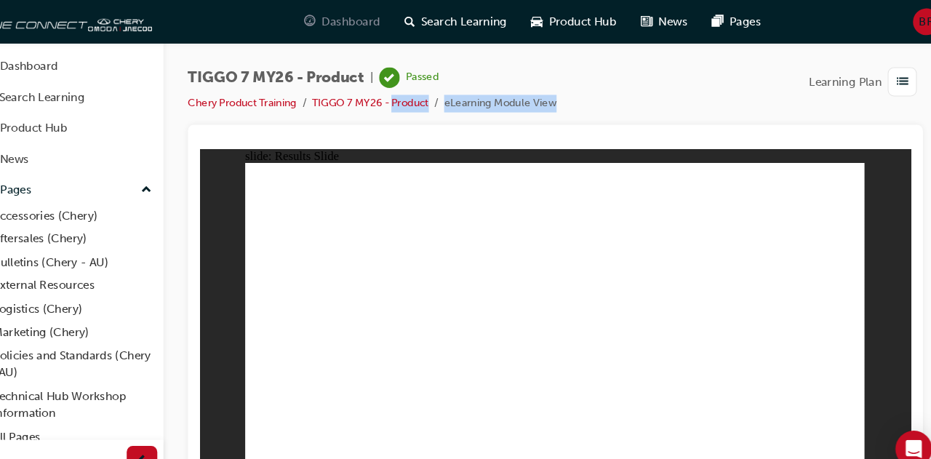
click at [351, 16] on span "Dashboard" at bounding box center [363, 20] width 55 height 17
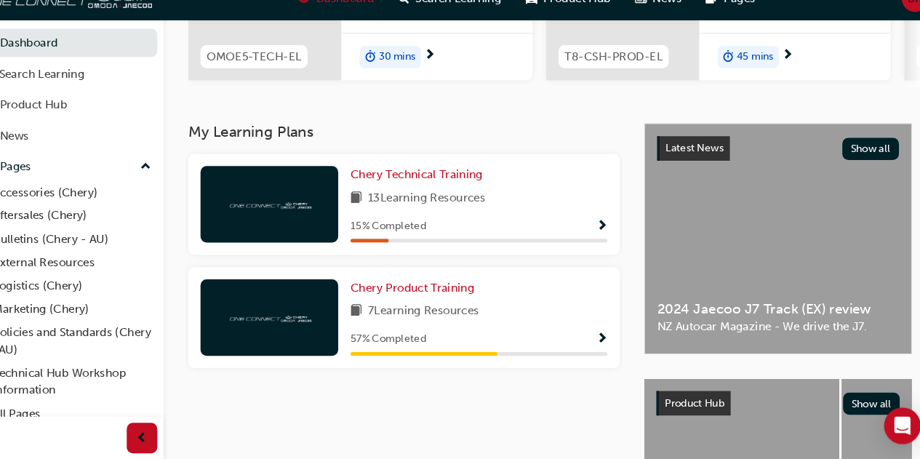
scroll to position [254, 0]
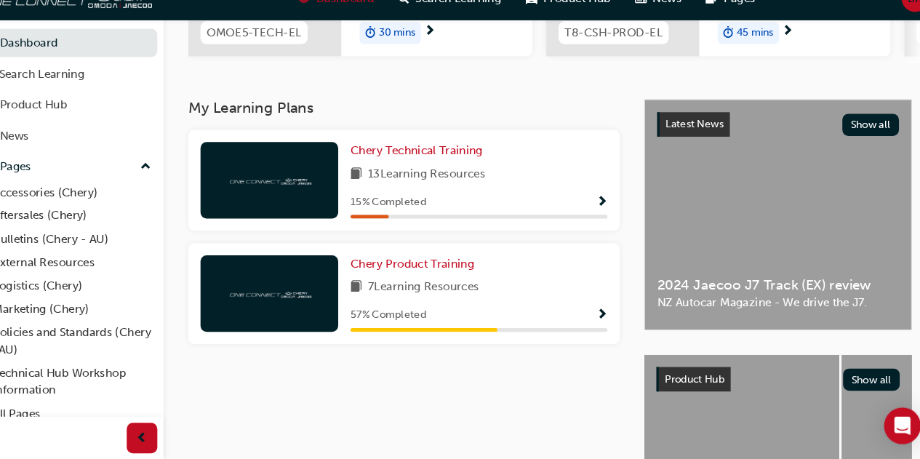
click at [603, 319] on span "Show Progress" at bounding box center [601, 322] width 11 height 13
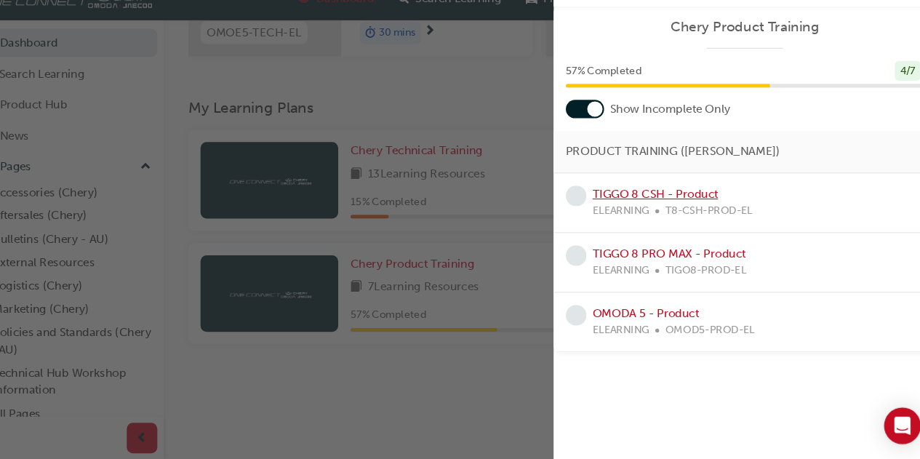
click at [636, 205] on link "TIGGO 8 CSH - Product" at bounding box center [653, 206] width 119 height 13
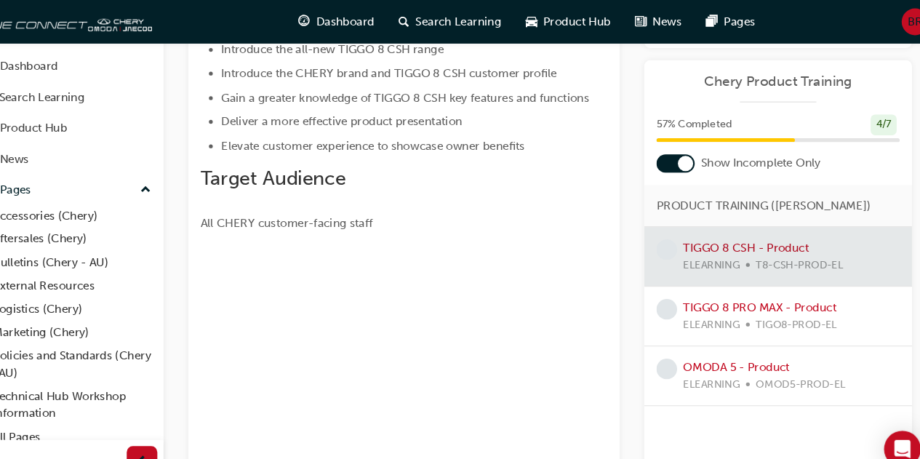
scroll to position [68, 0]
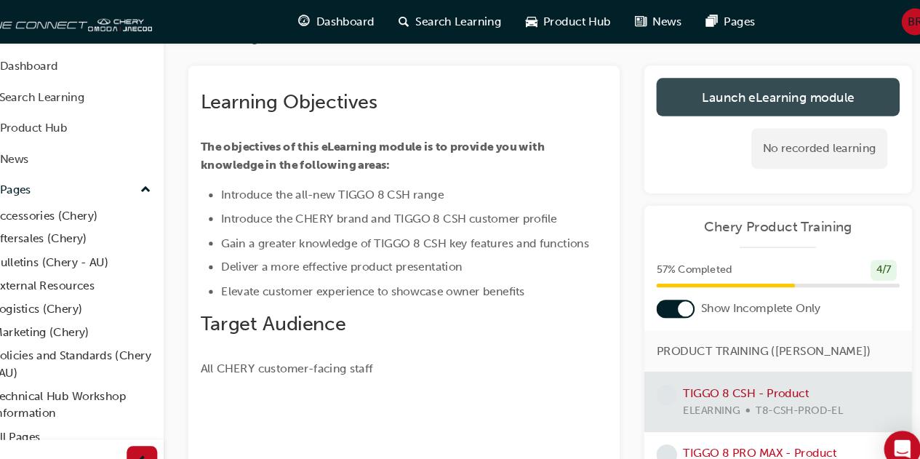
click at [748, 80] on link "Launch eLearning module" at bounding box center [769, 92] width 231 height 36
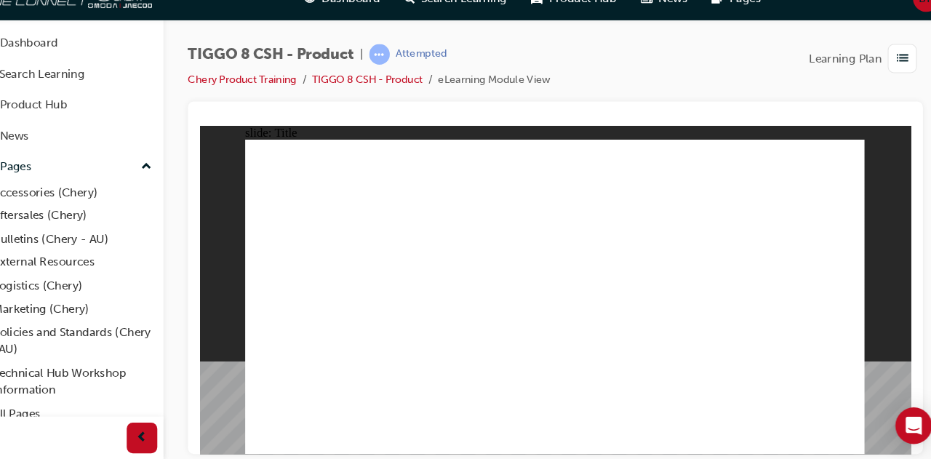
drag, startPoint x: 591, startPoint y: 265, endPoint x: 644, endPoint y: 369, distance: 115.8
